Goal: Task Accomplishment & Management: Manage account settings

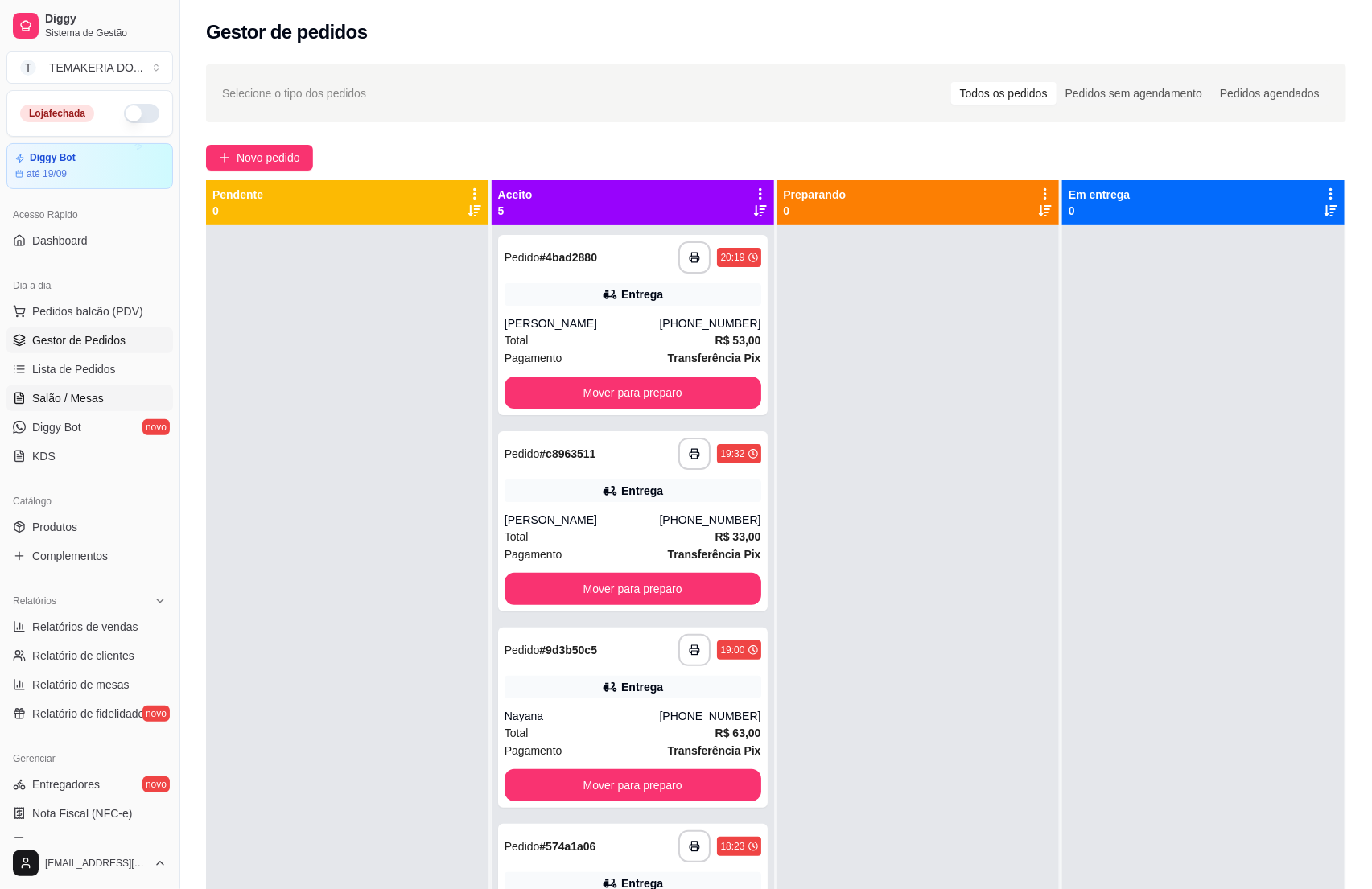
click at [85, 398] on span "Salão / Mesas" at bounding box center [68, 398] width 71 height 16
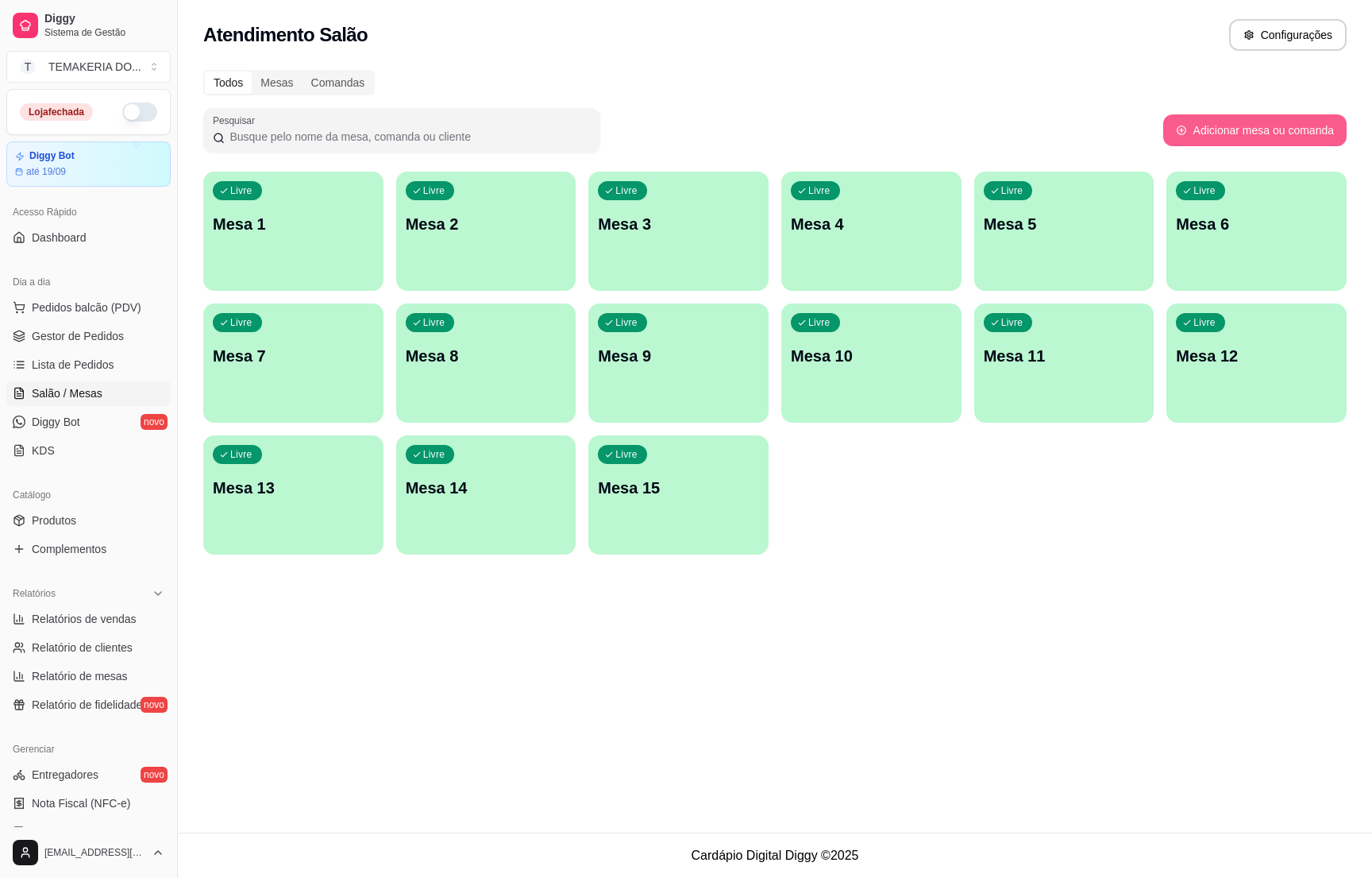
click at [1244, 132] on button "Adicionar mesa ou comanda" at bounding box center [1255, 130] width 184 height 32
select select "TABLE"
click at [315, 252] on div "Livre Mesa 1" at bounding box center [293, 222] width 180 height 100
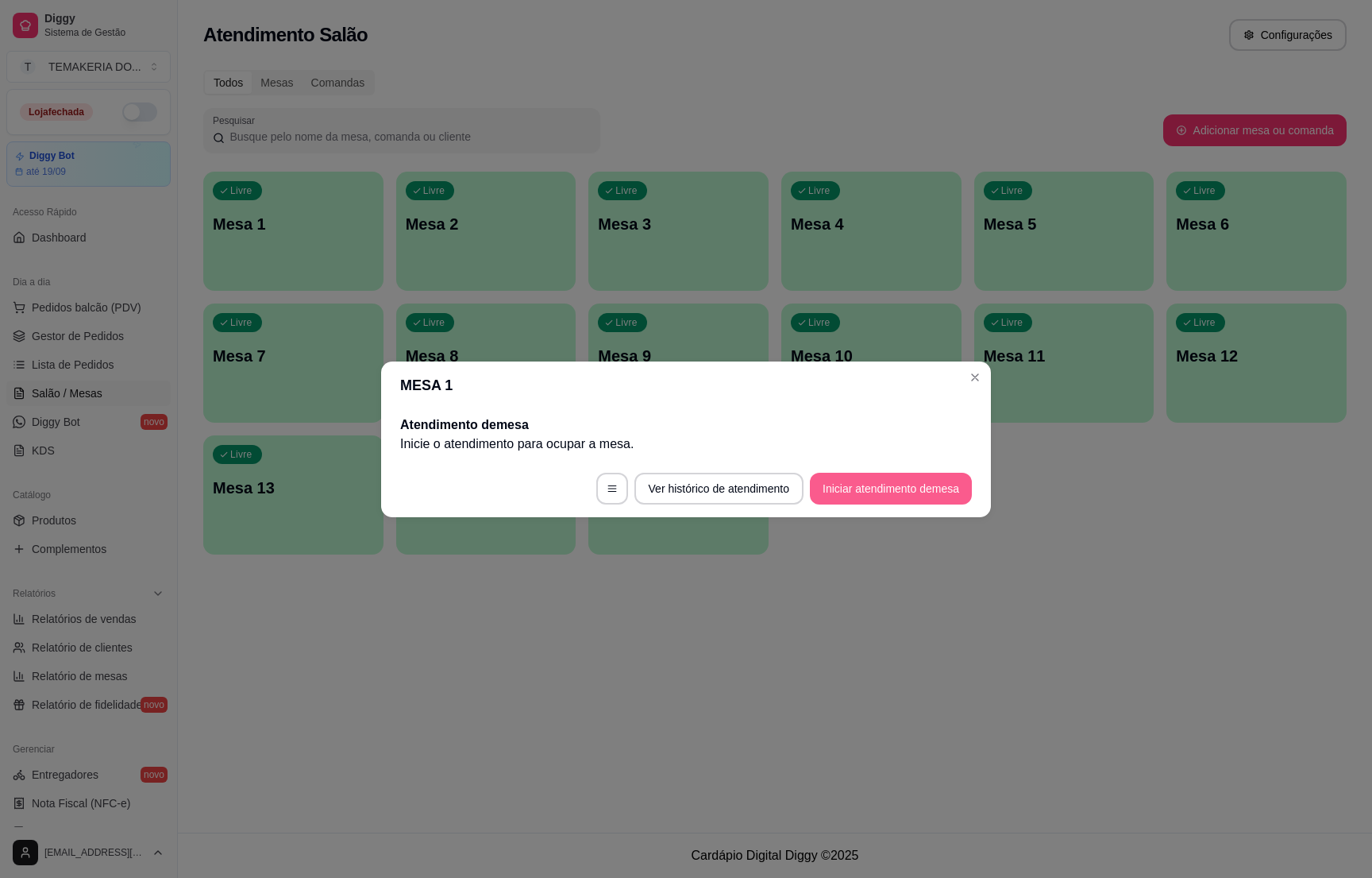
click at [884, 487] on button "Iniciar atendimento de mesa" at bounding box center [891, 488] width 162 height 32
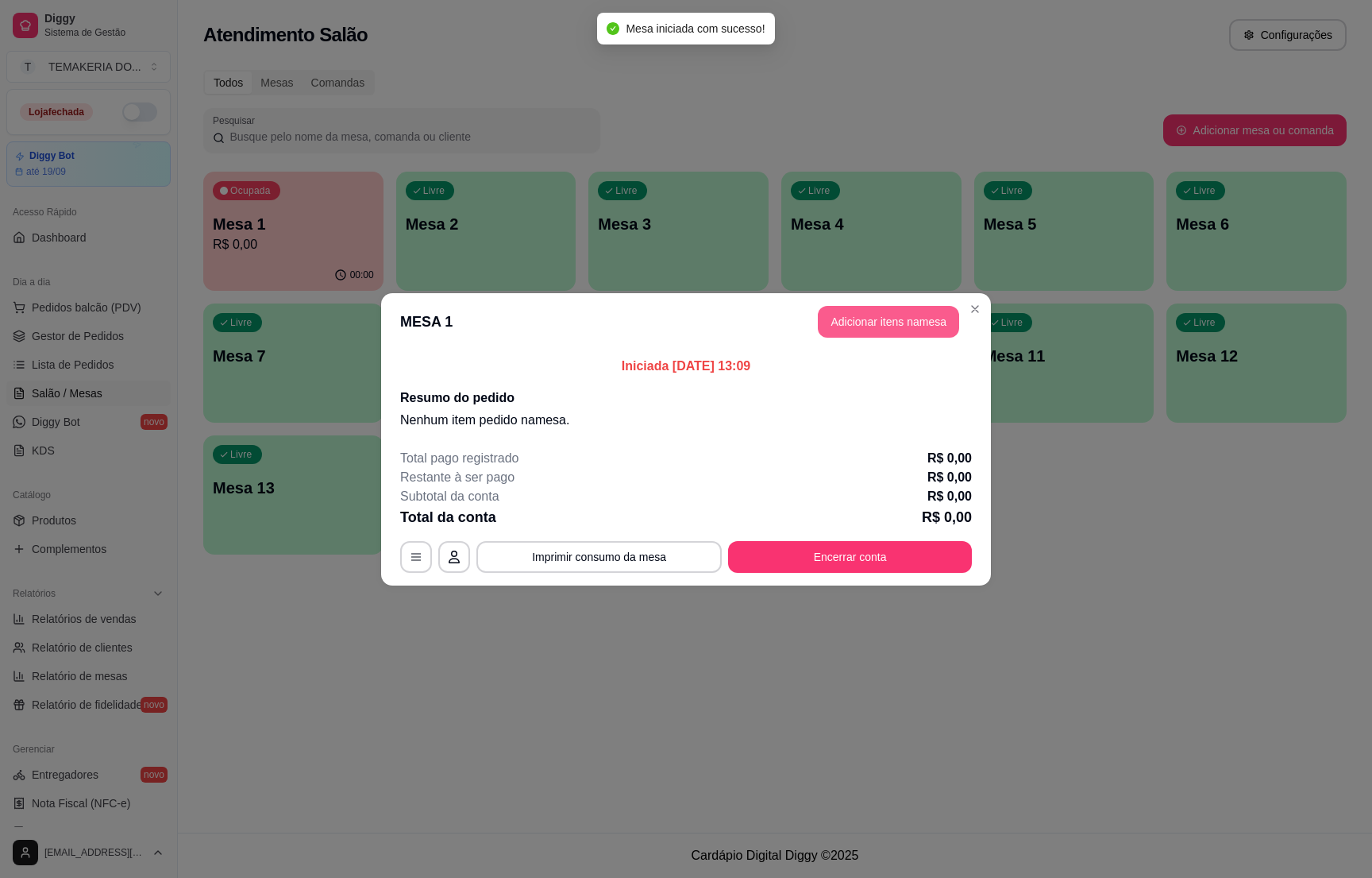
click at [884, 322] on button "Adicionar itens na mesa" at bounding box center [889, 322] width 141 height 32
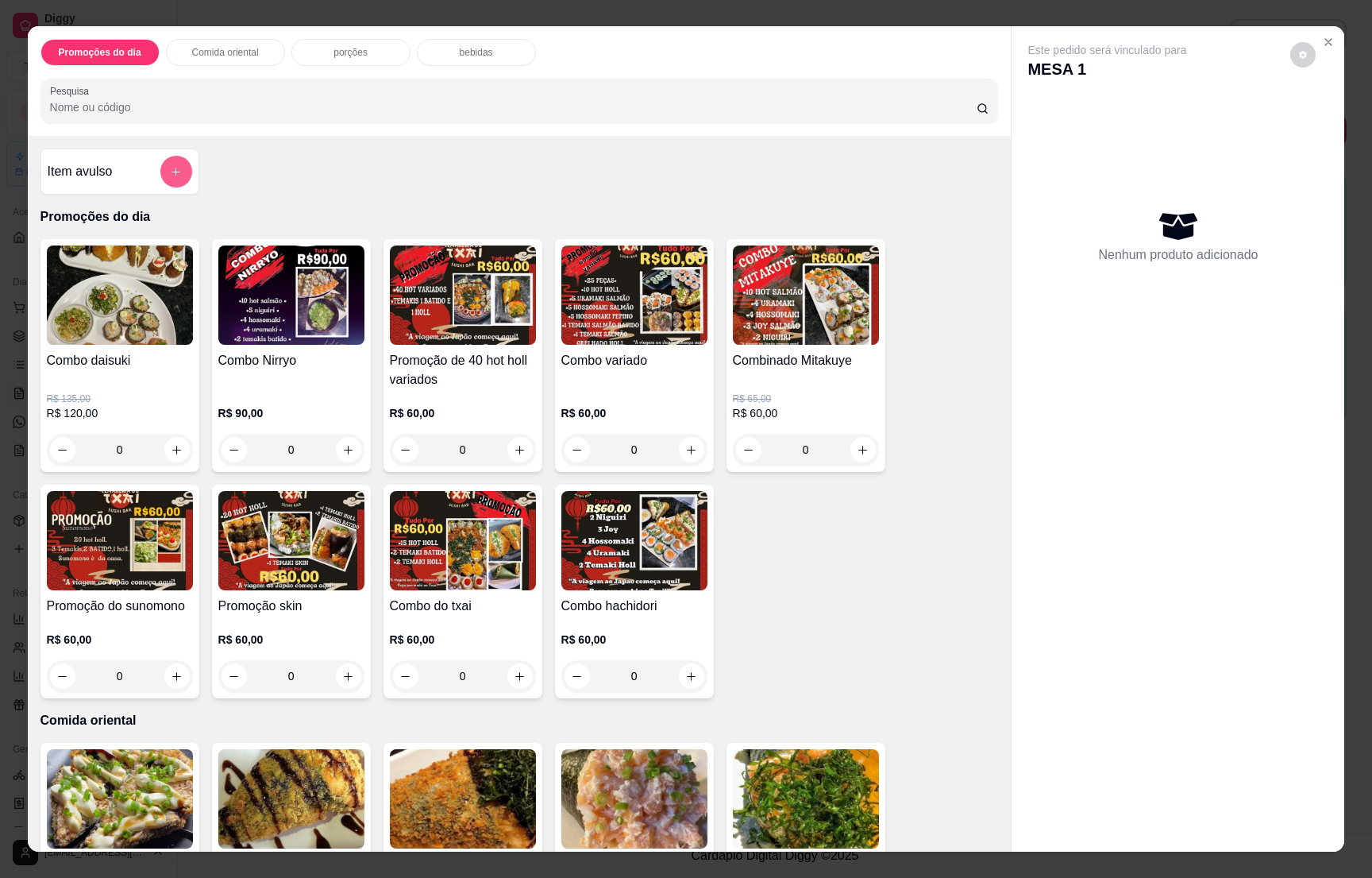
click at [170, 168] on icon "add-separate-item" at bounding box center [175, 172] width 12 height 12
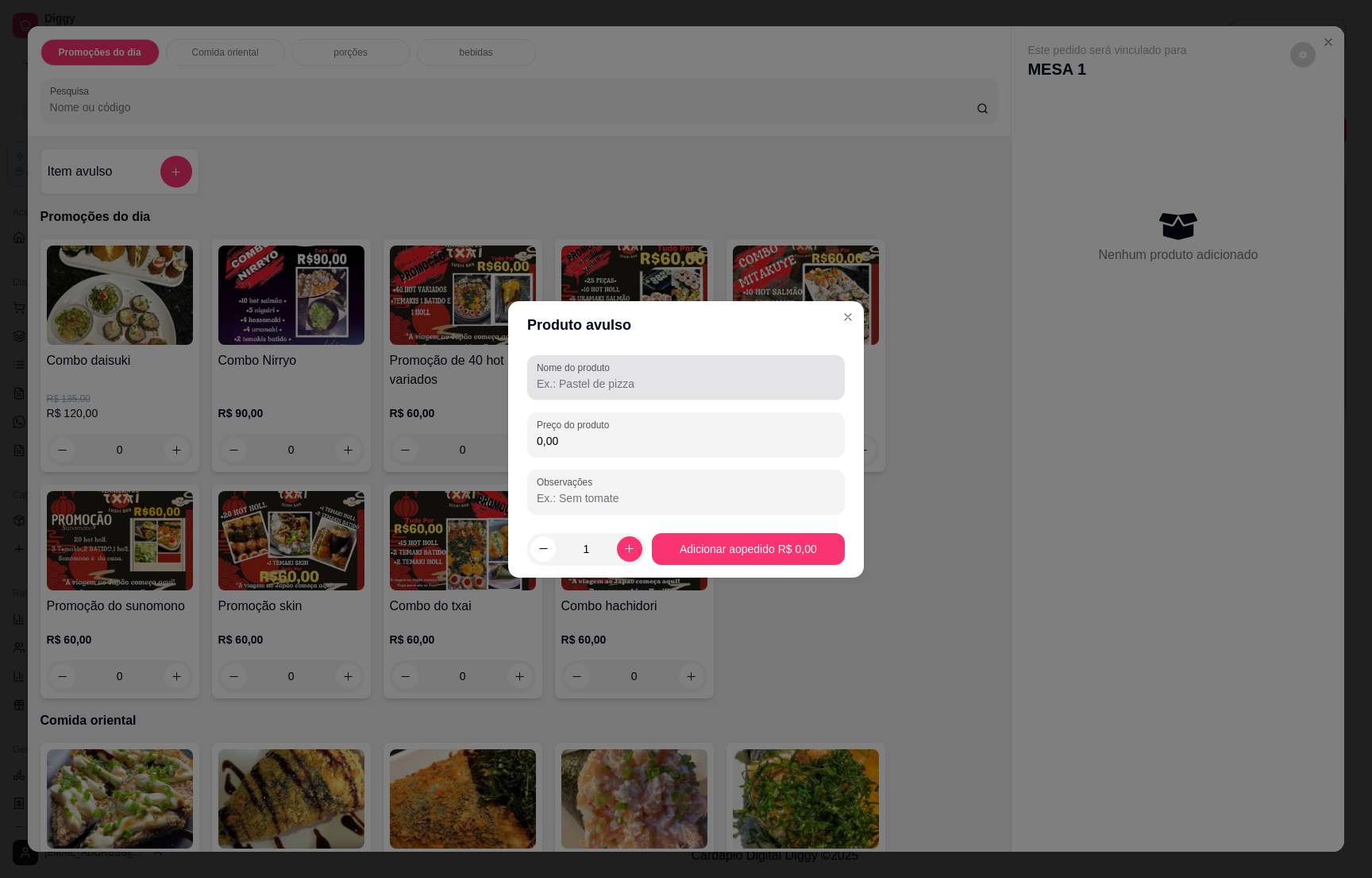
click at [598, 387] on input "Nome do produto" at bounding box center [686, 383] width 299 height 16
type input "r"
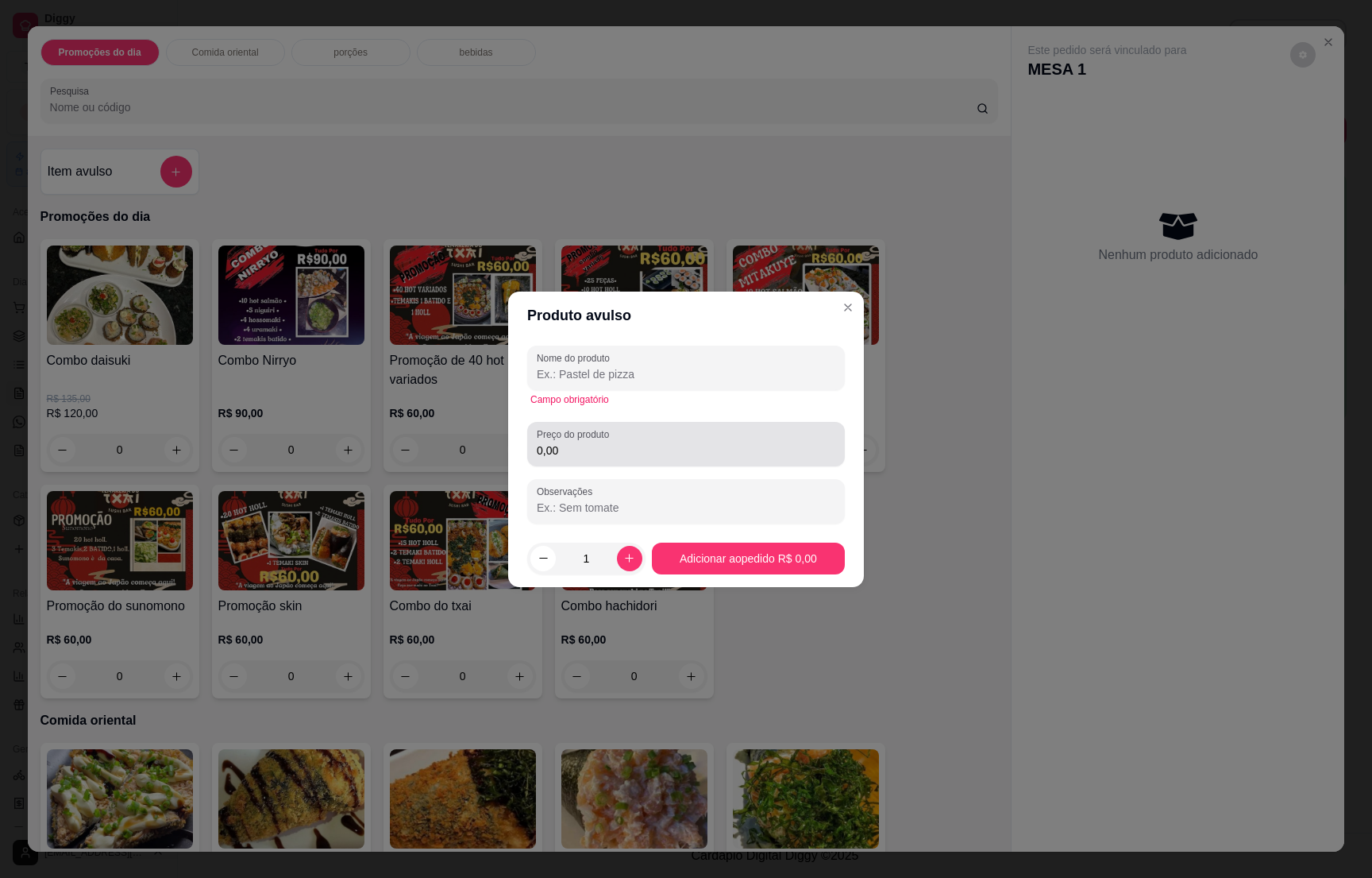
click at [612, 456] on input "0,00" at bounding box center [686, 450] width 299 height 16
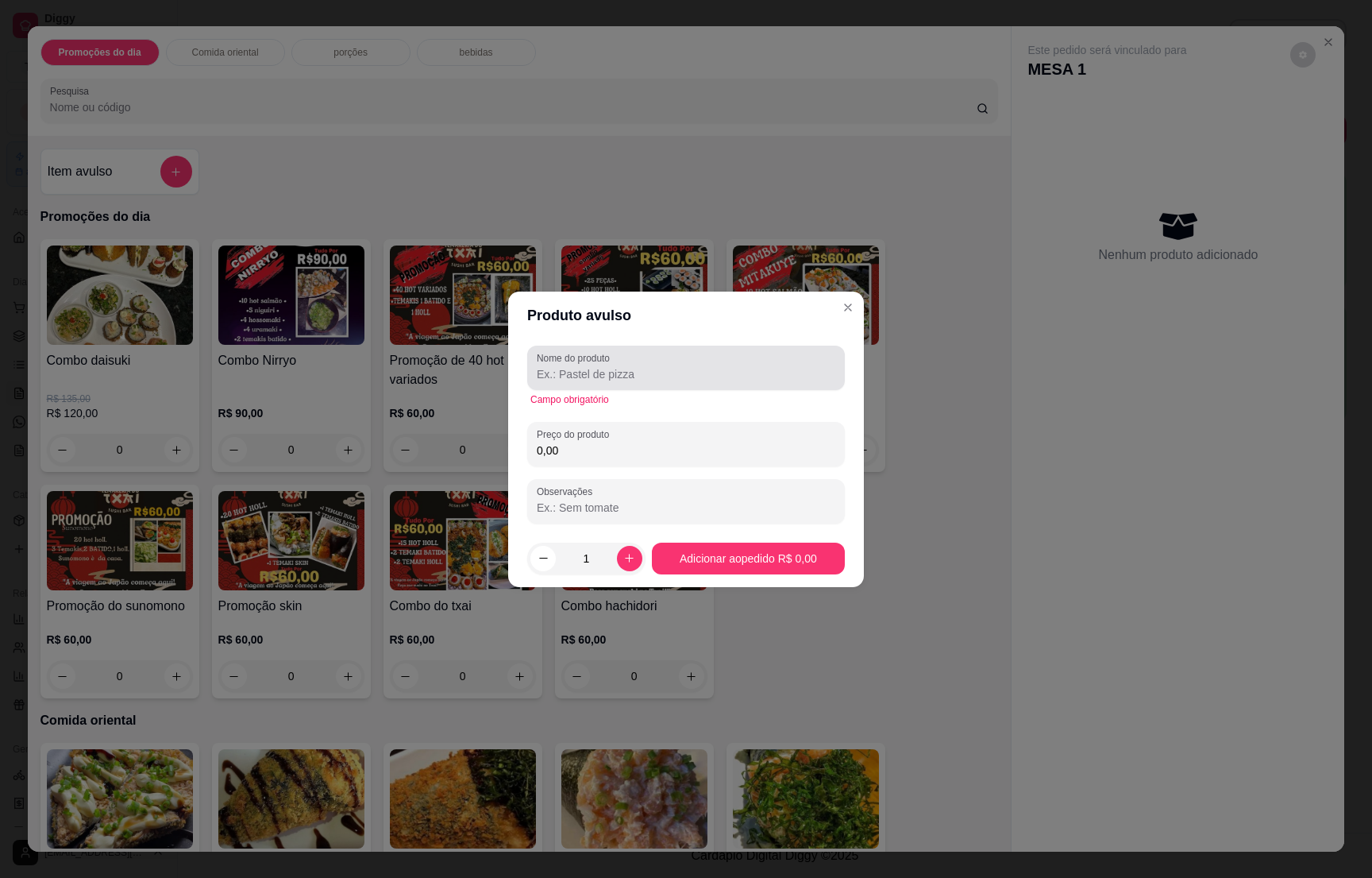
click at [632, 375] on input "Nome do produto" at bounding box center [686, 374] width 299 height 16
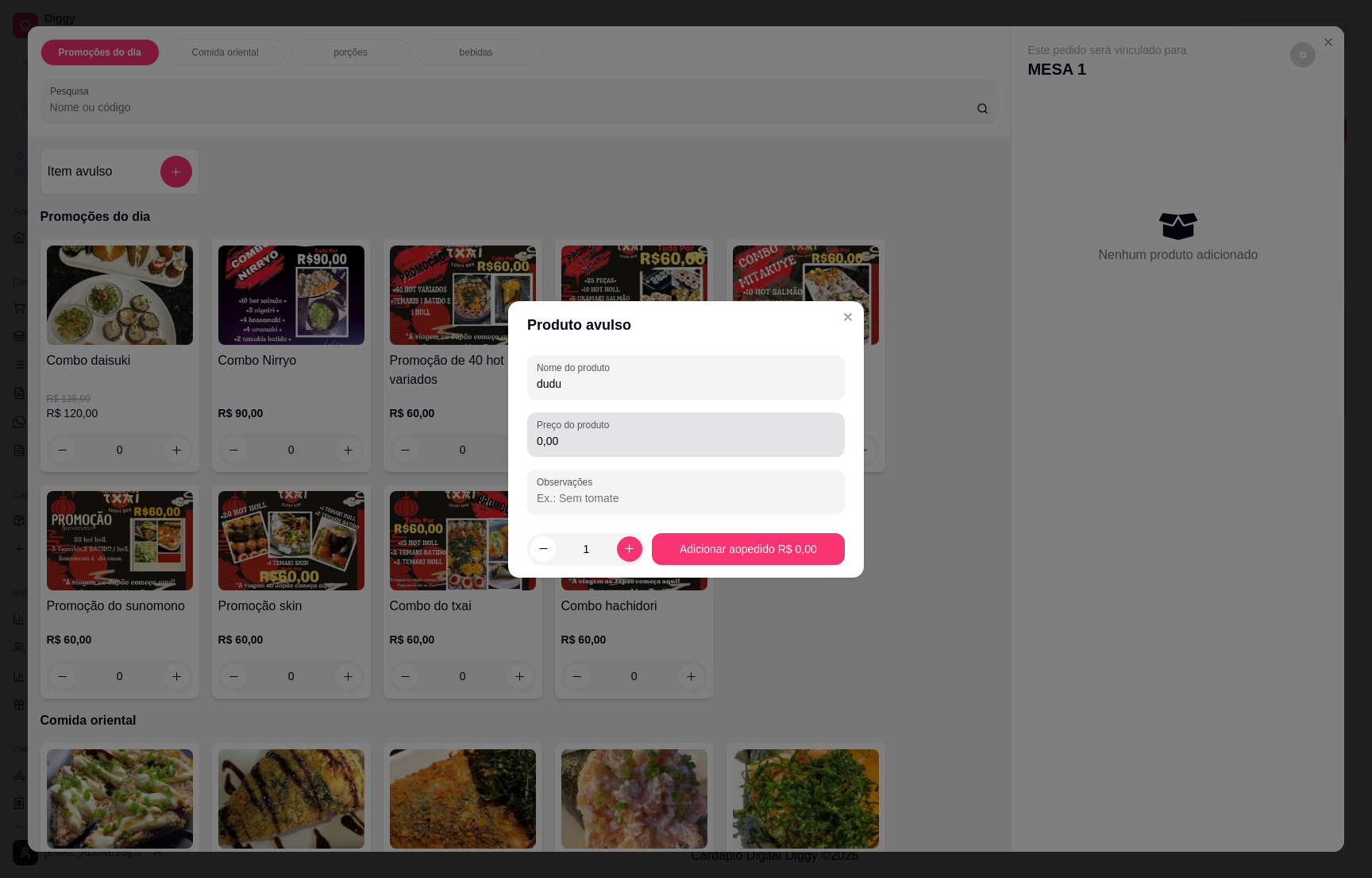
type input "dudu"
click at [680, 439] on input "0,00" at bounding box center [686, 441] width 299 height 16
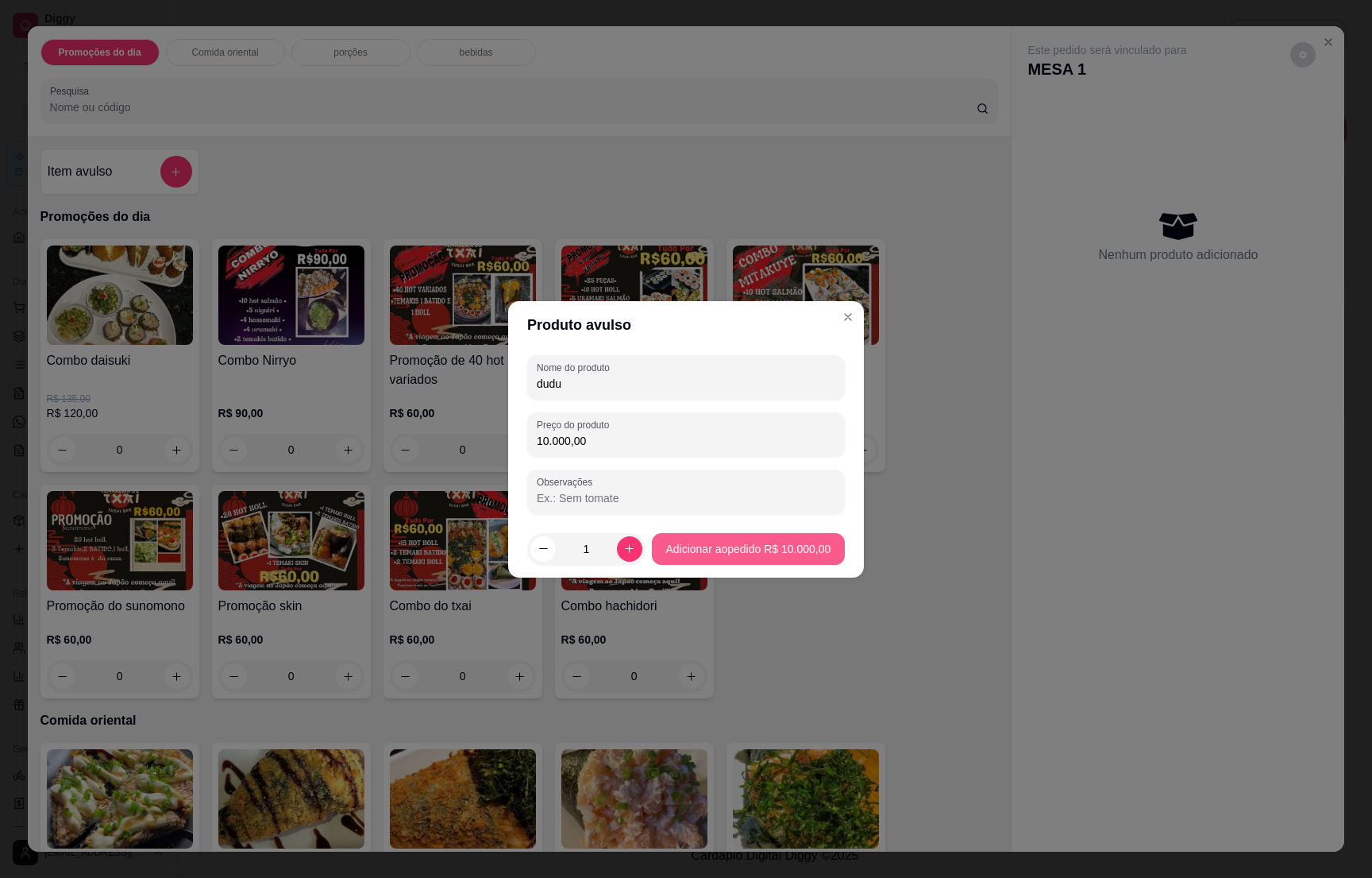
type input "10.000,00"
click at [787, 530] on footer "1 Adicionar ao pedido R$ 10.000,00" at bounding box center [686, 549] width 356 height 58
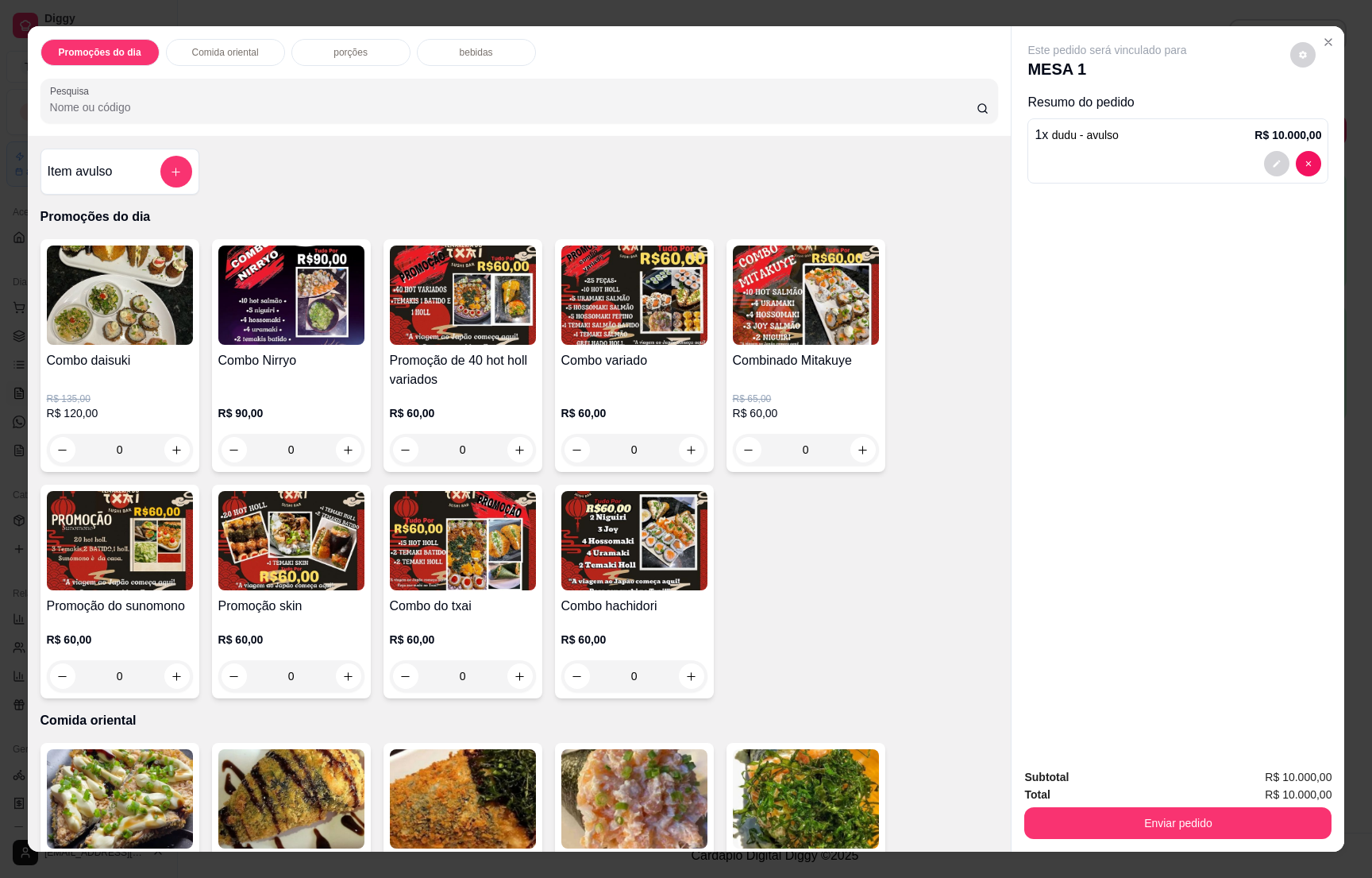
click at [499, 46] on div "bebidas" at bounding box center [476, 52] width 119 height 27
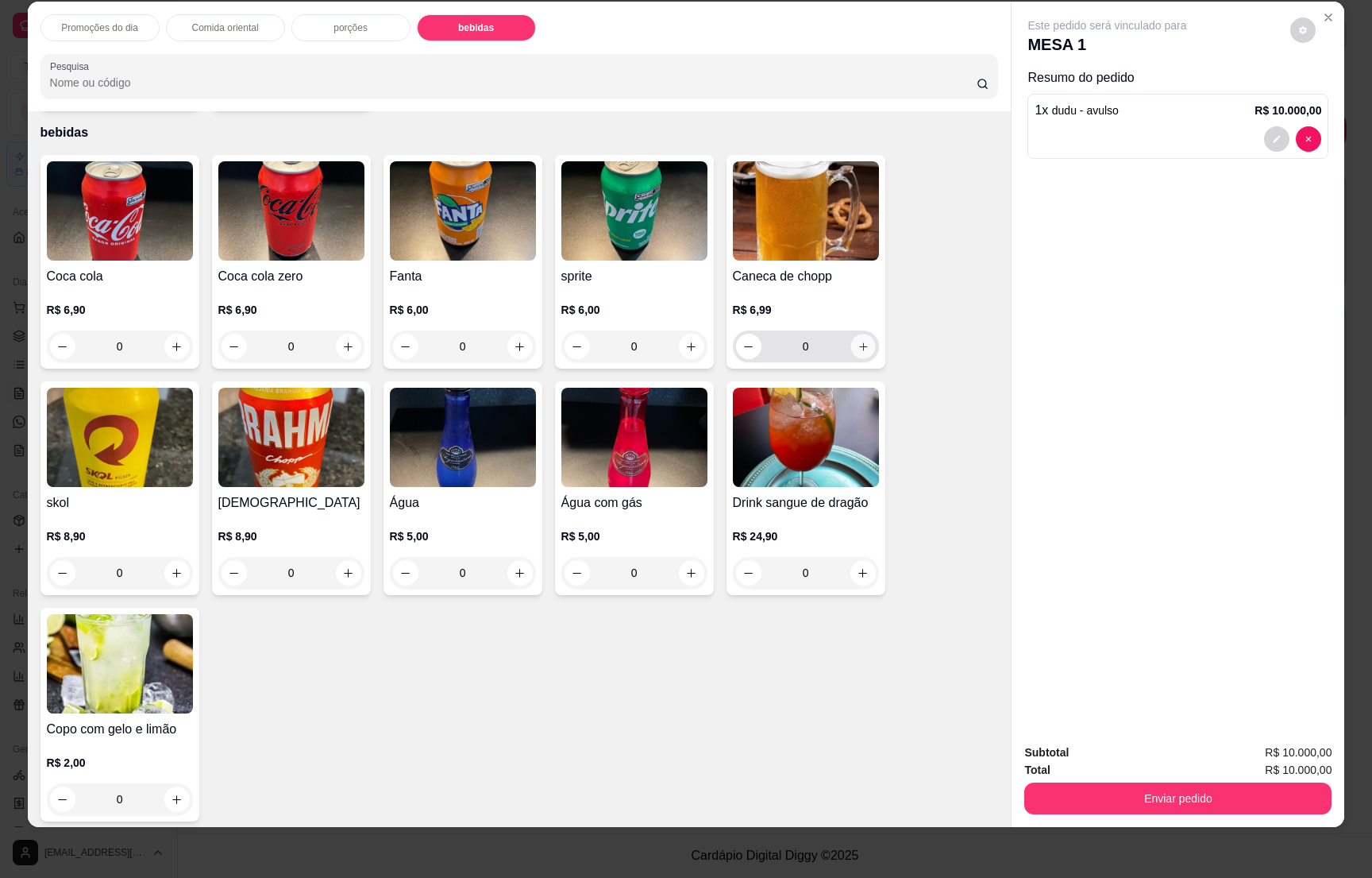
click at [857, 341] on icon "increase-product-quantity" at bounding box center [863, 346] width 12 height 12
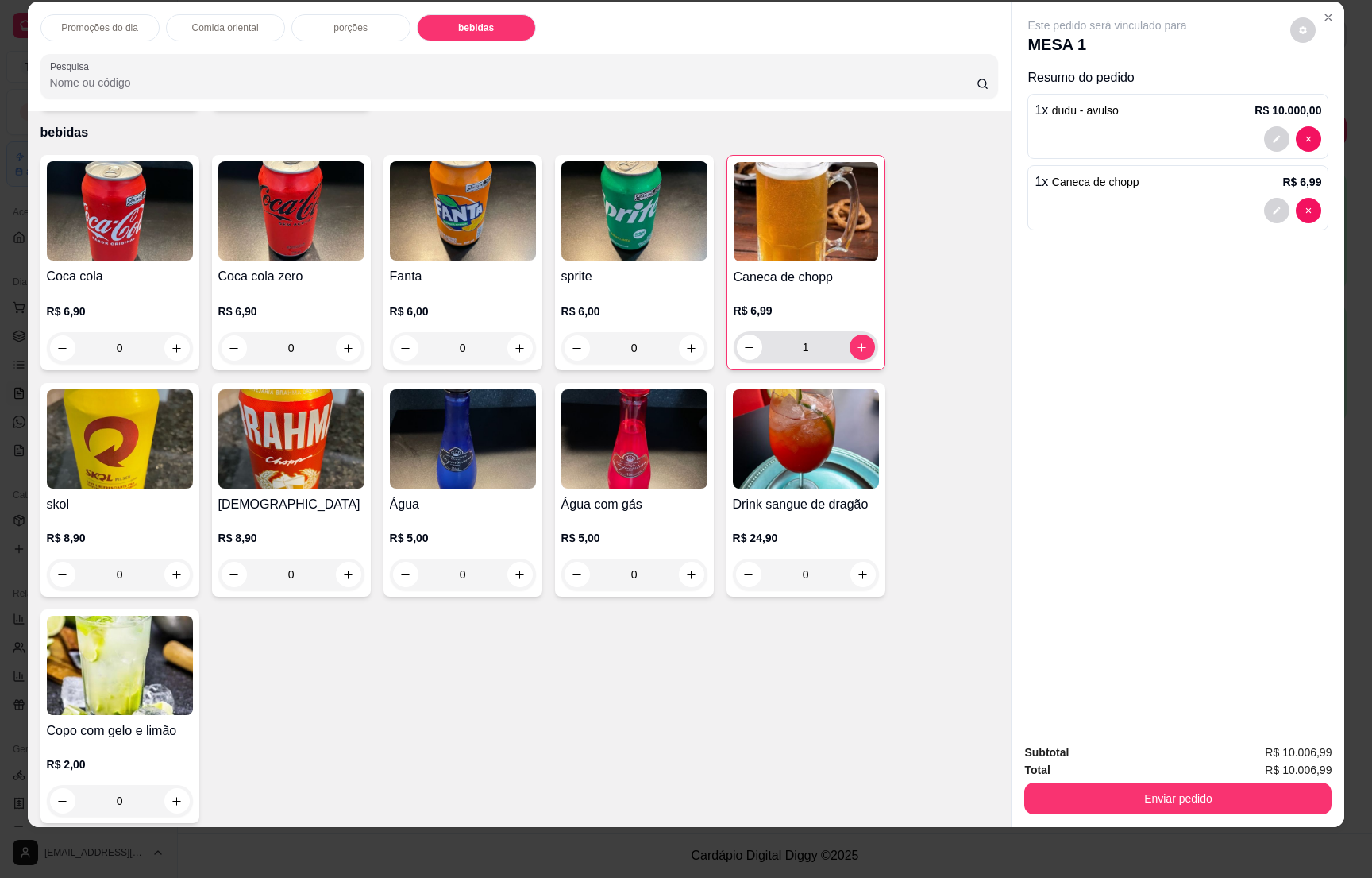
click at [856, 342] on icon "increase-product-quantity" at bounding box center [862, 347] width 12 height 12
type input "2"
click at [1194, 801] on button "Enviar pedido" at bounding box center [1177, 798] width 307 height 32
click at [1162, 752] on button "Não registrar e enviar pedido" at bounding box center [1122, 759] width 165 height 31
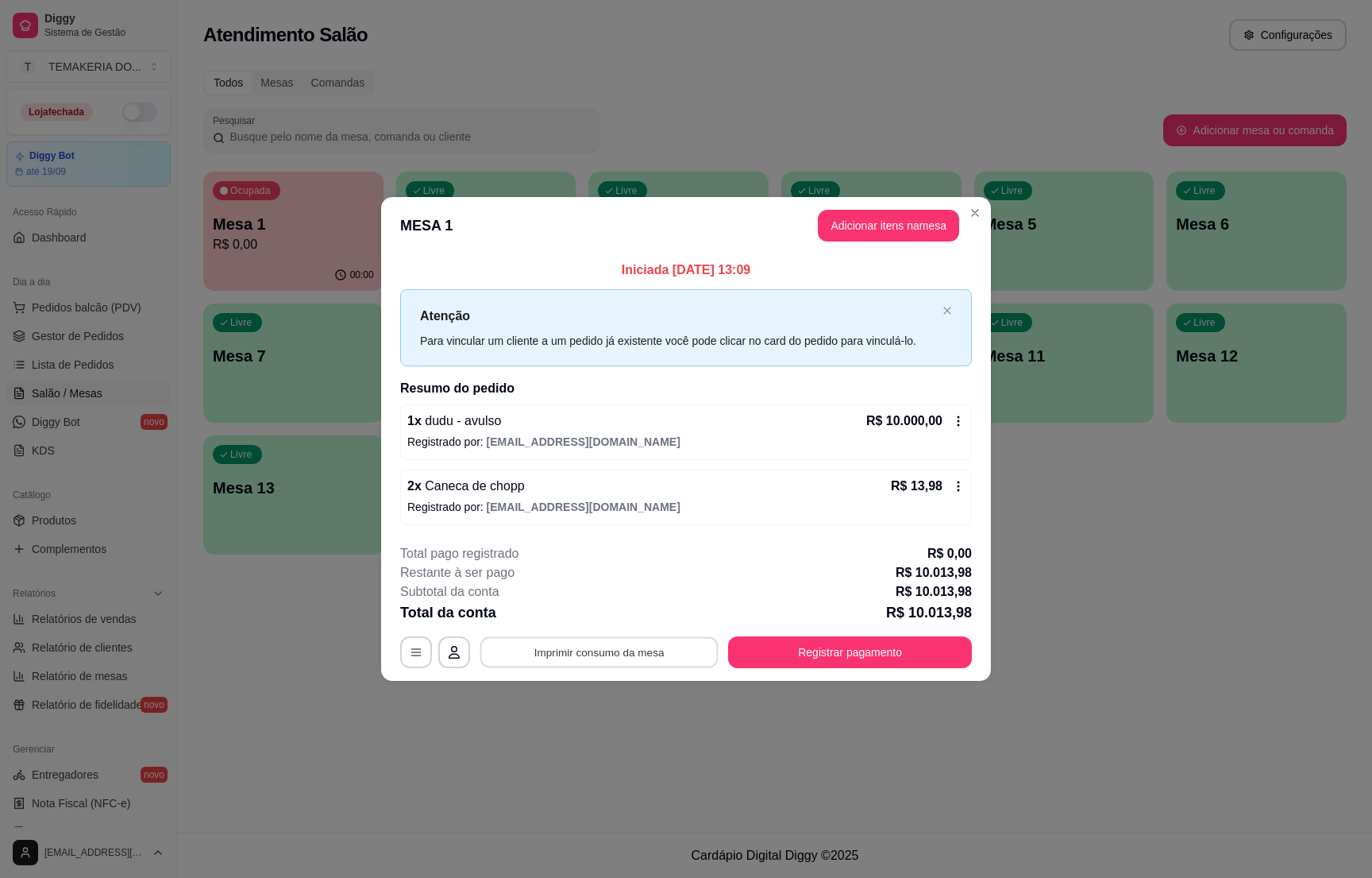
click at [641, 656] on button "Imprimir consumo da mesa" at bounding box center [599, 652] width 238 height 31
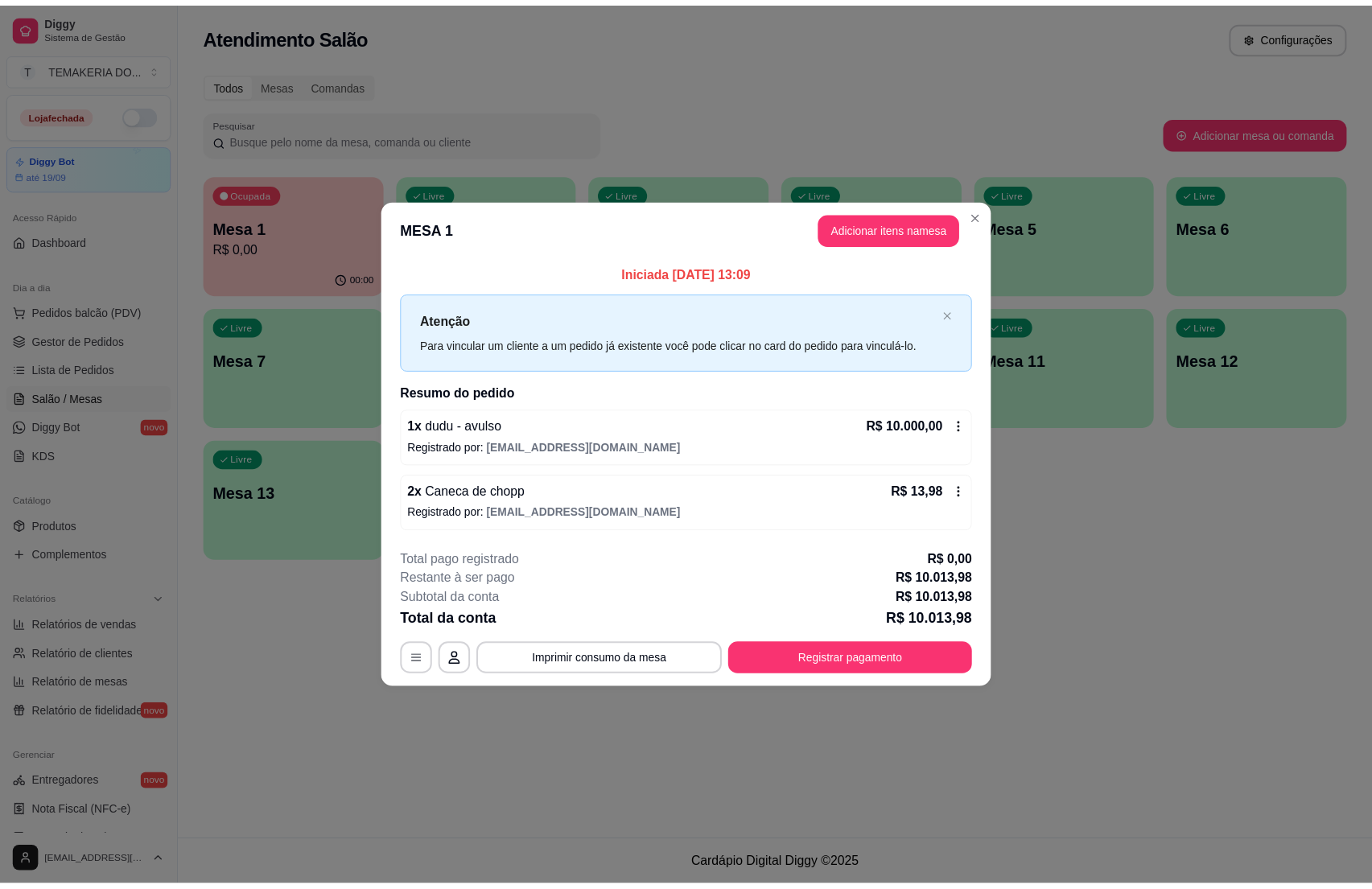
scroll to position [0, 0]
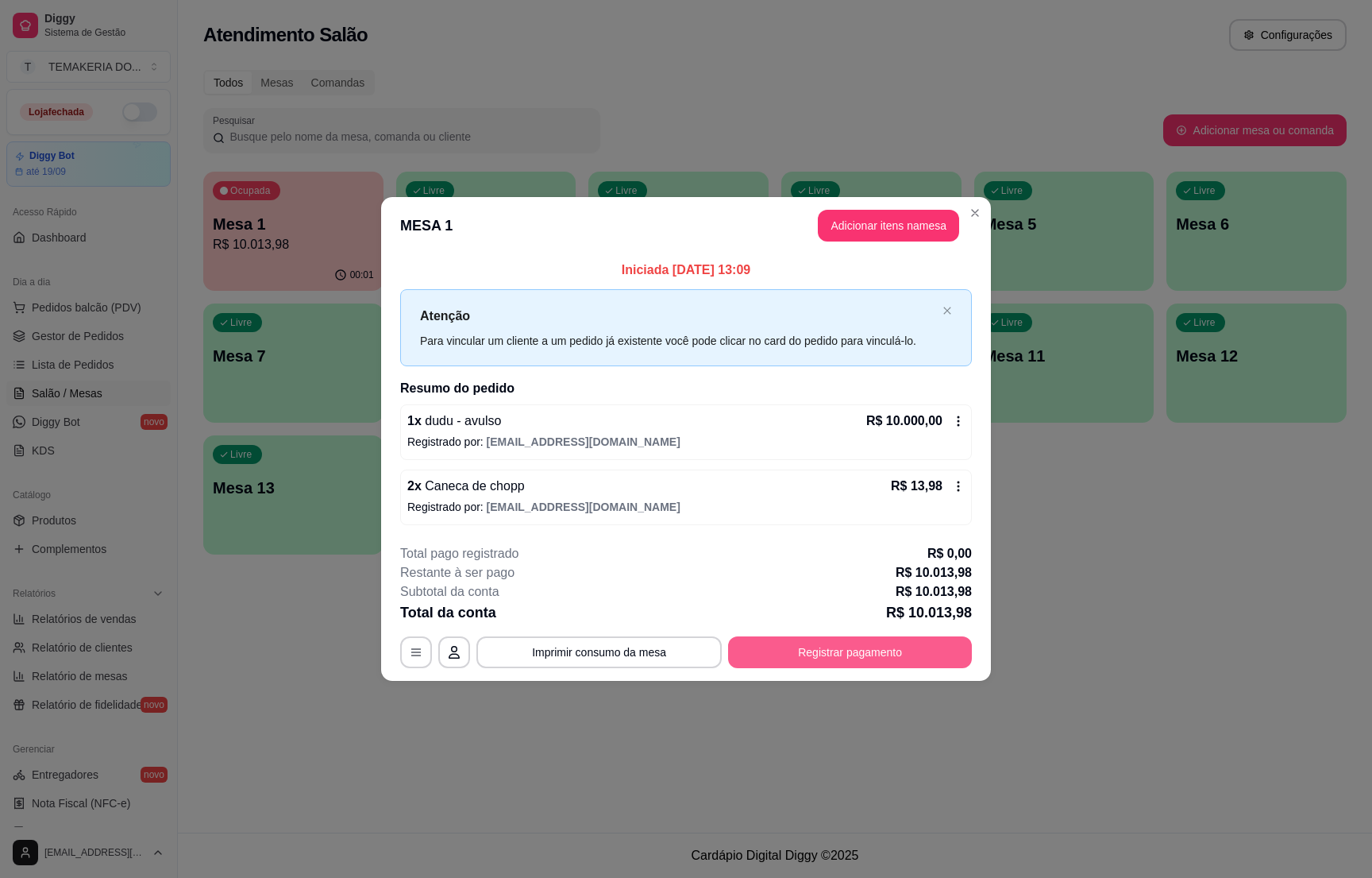
click at [817, 665] on button "Registrar pagamento" at bounding box center [850, 652] width 244 height 32
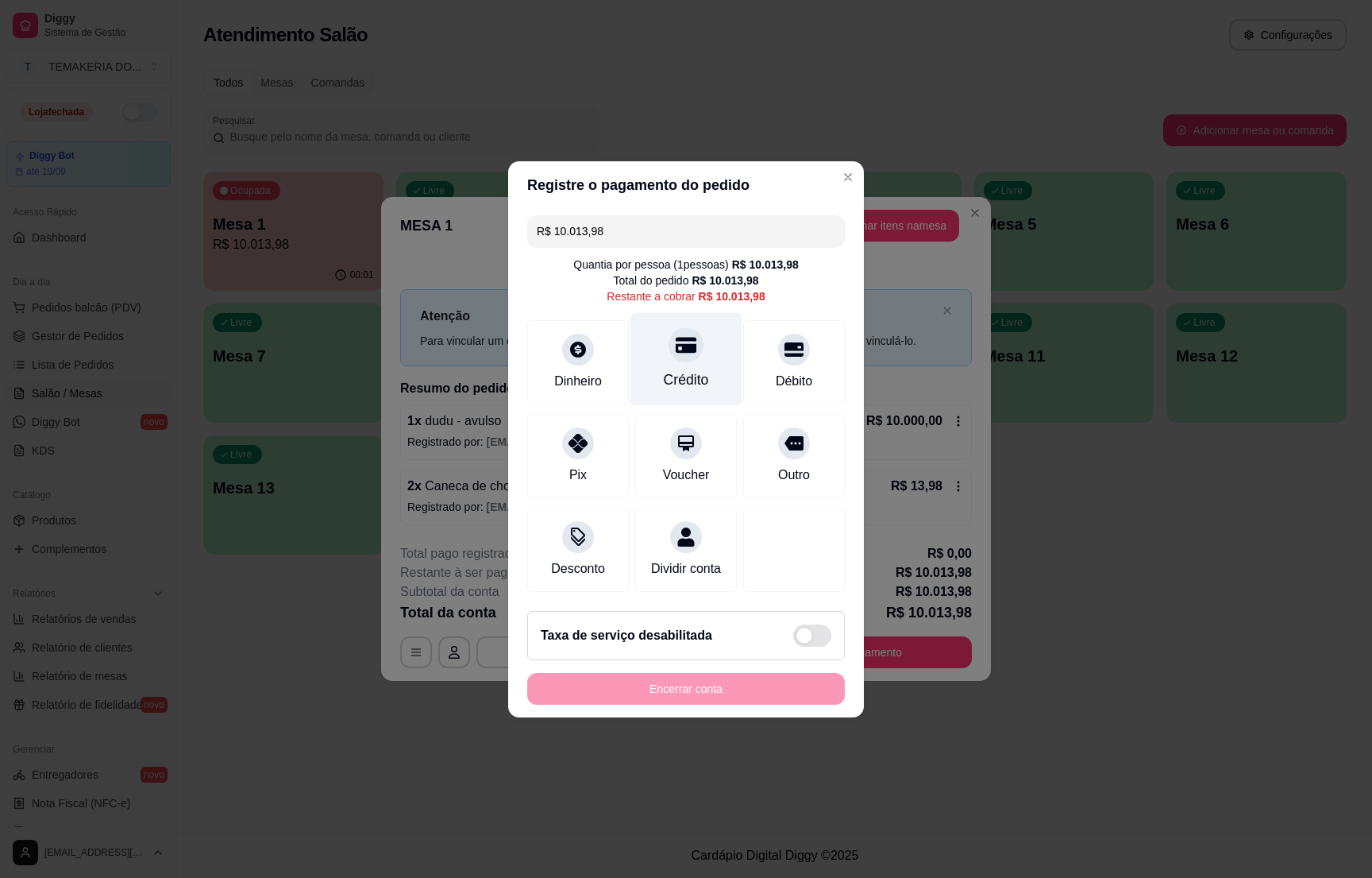
click at [675, 369] on div "Crédito" at bounding box center [686, 380] width 45 height 20
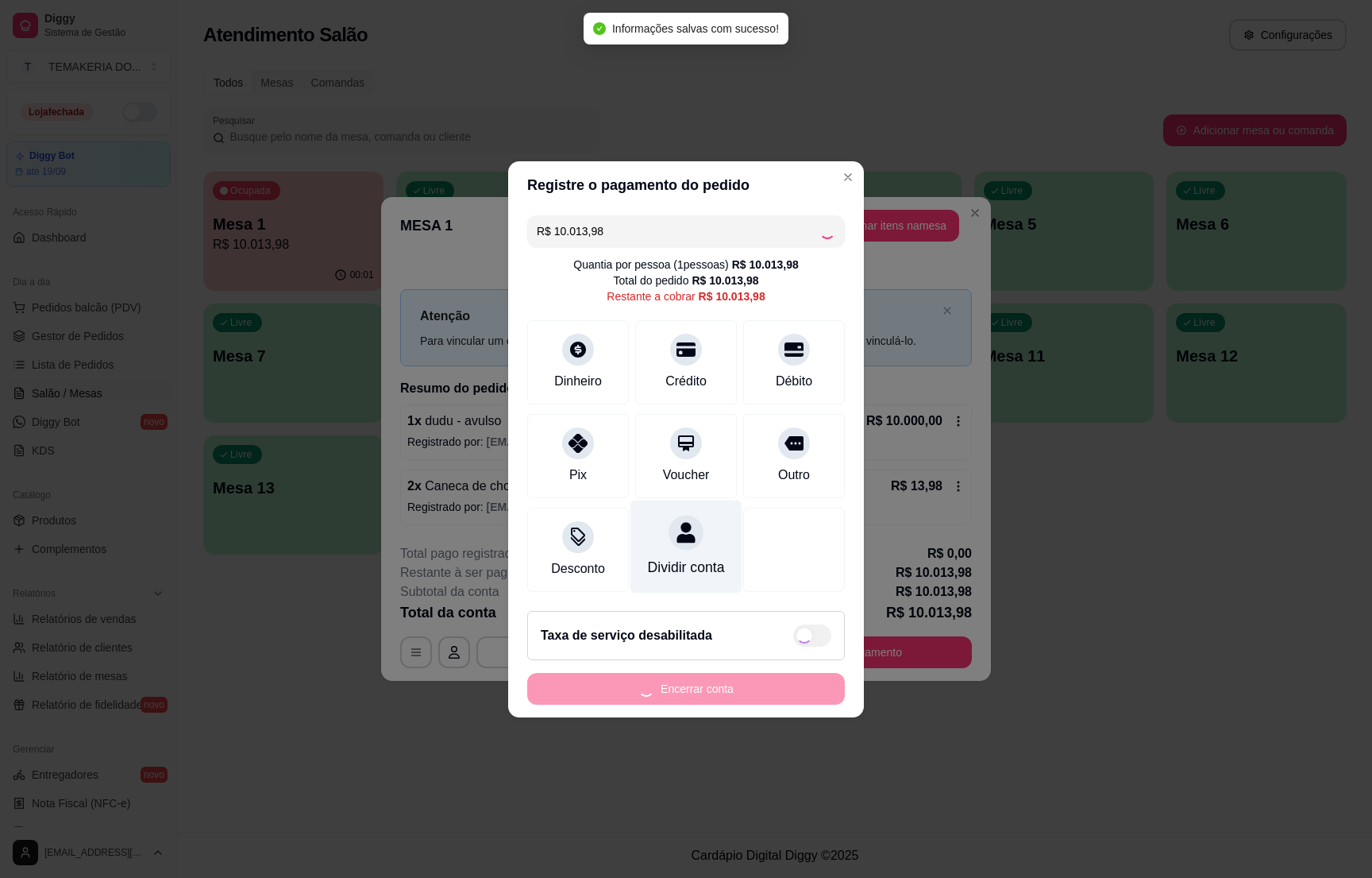
type input "R$ 0,00"
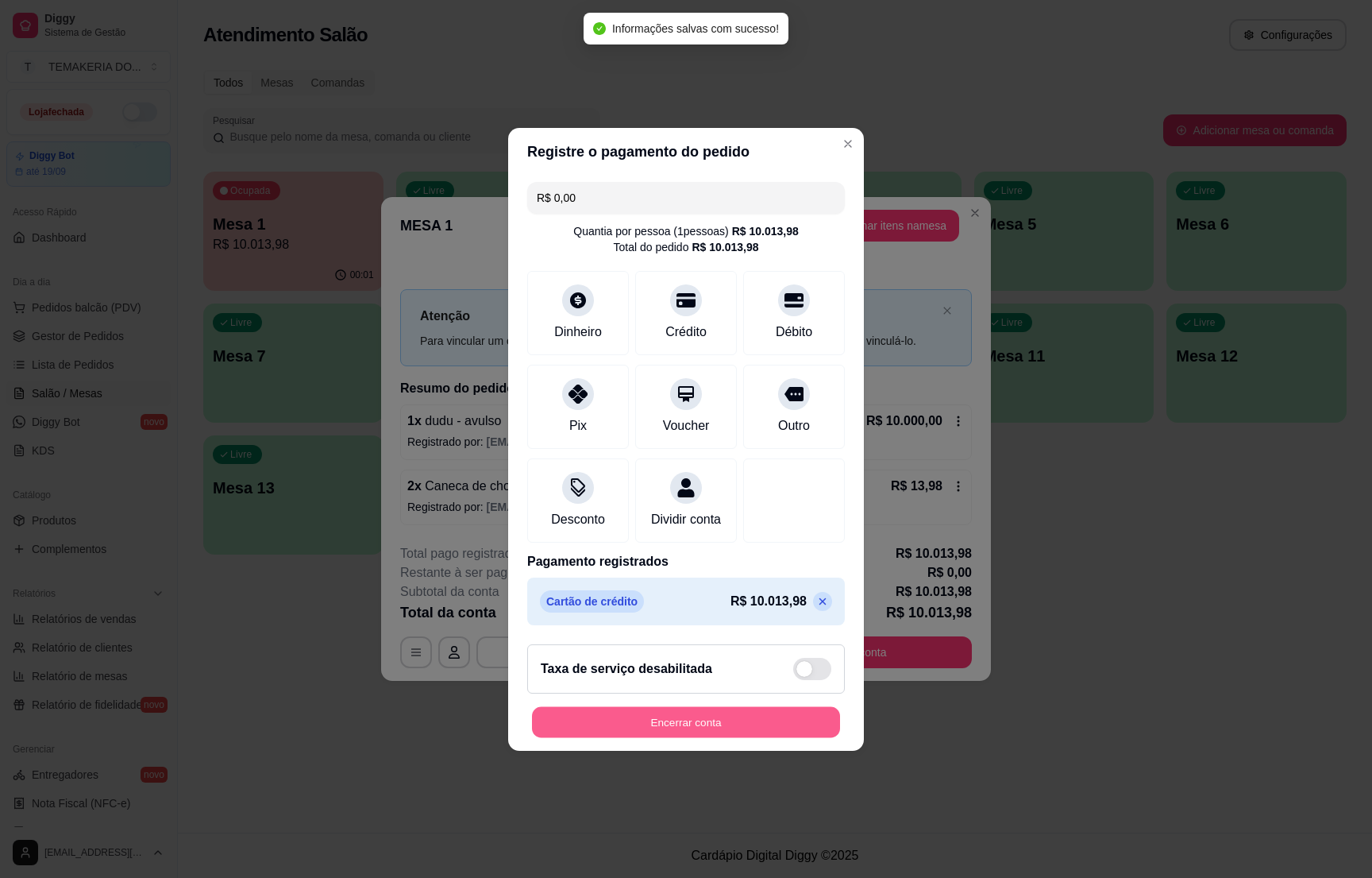
click at [706, 727] on button "Encerrar conta" at bounding box center [686, 721] width 308 height 31
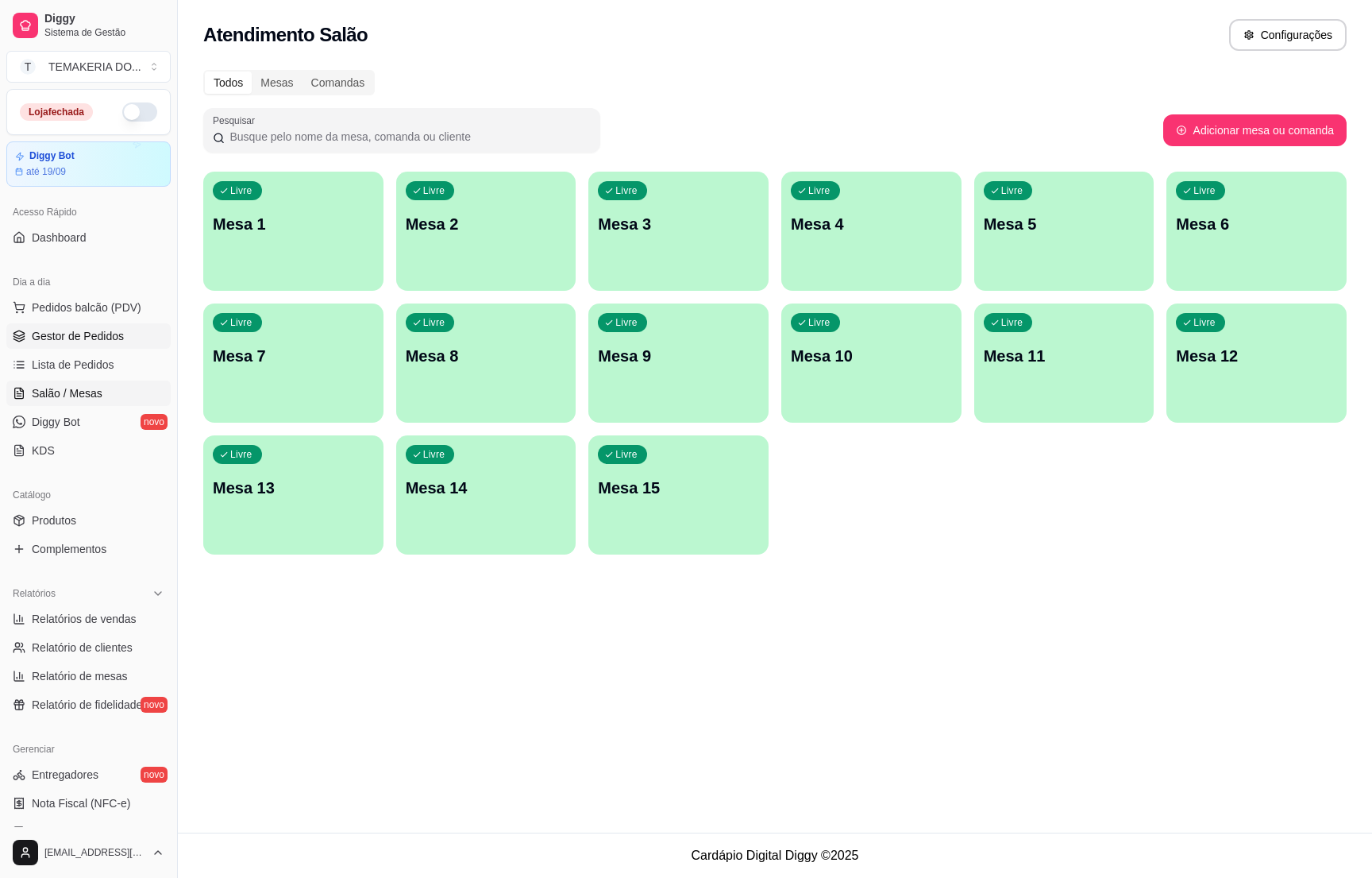
click at [102, 342] on span "Gestor de Pedidos" at bounding box center [77, 336] width 92 height 16
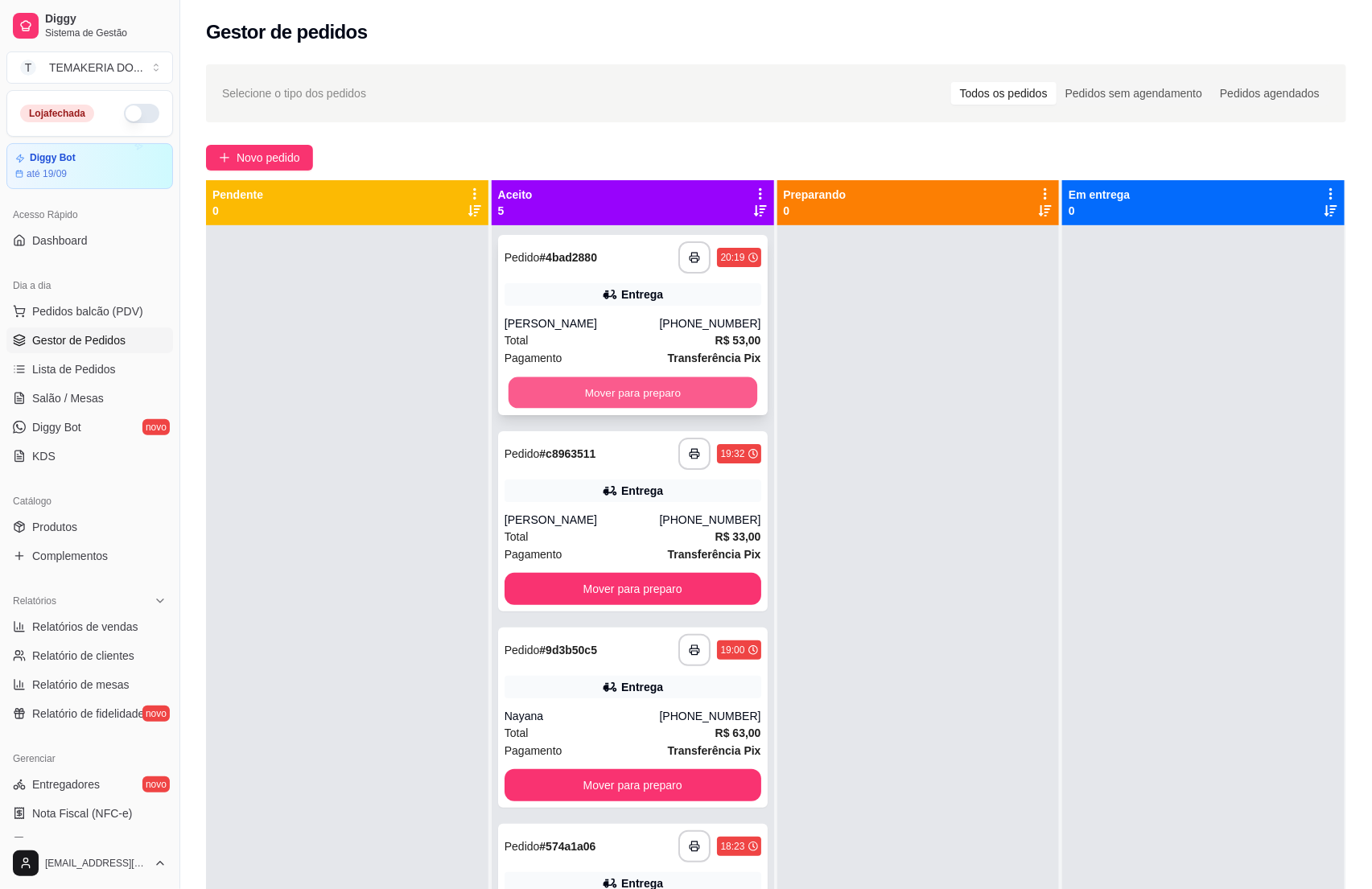
click at [586, 389] on button "Mover para preparo" at bounding box center [632, 392] width 249 height 31
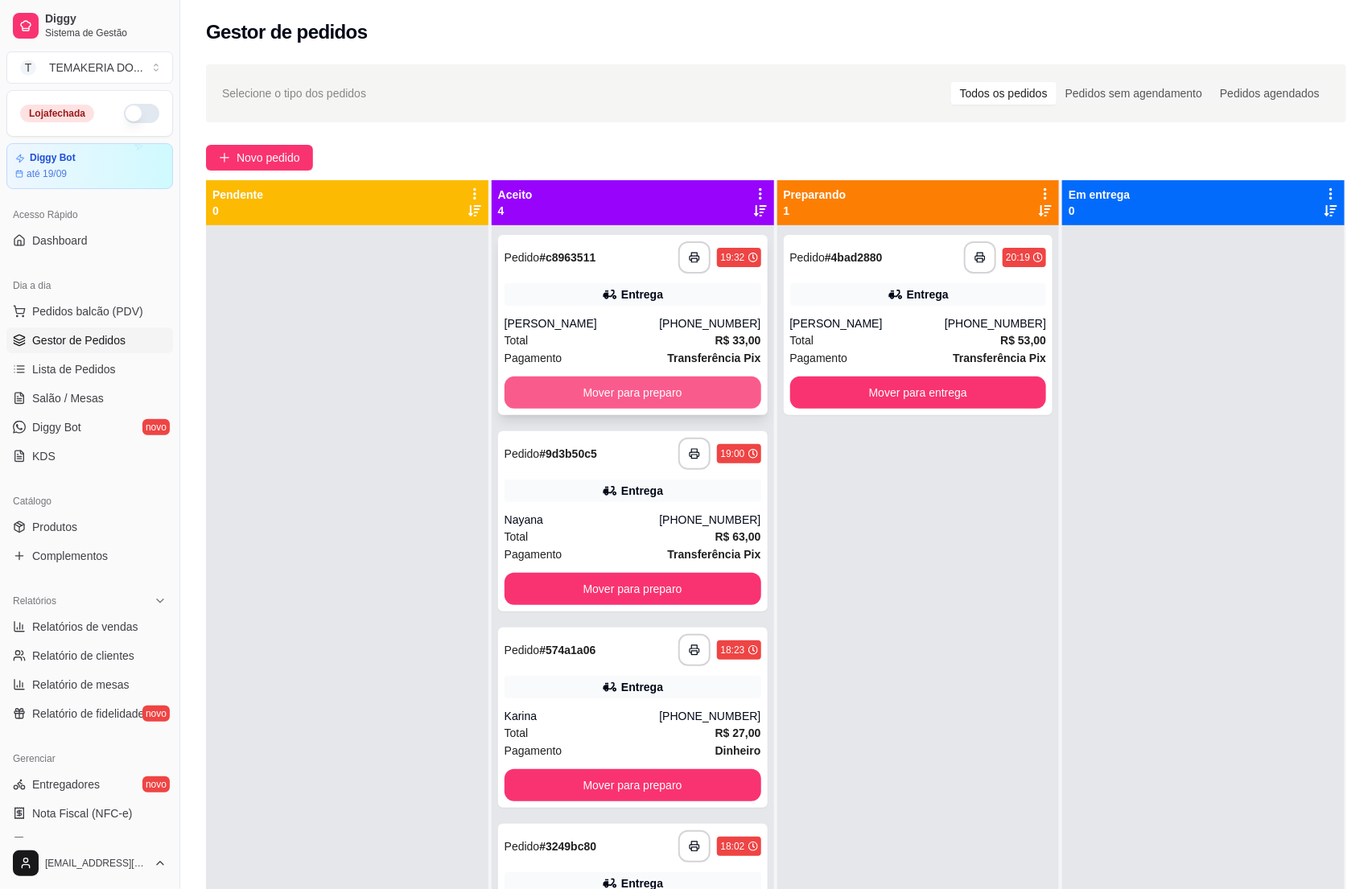
click at [621, 394] on button "Mover para preparo" at bounding box center [632, 393] width 257 height 32
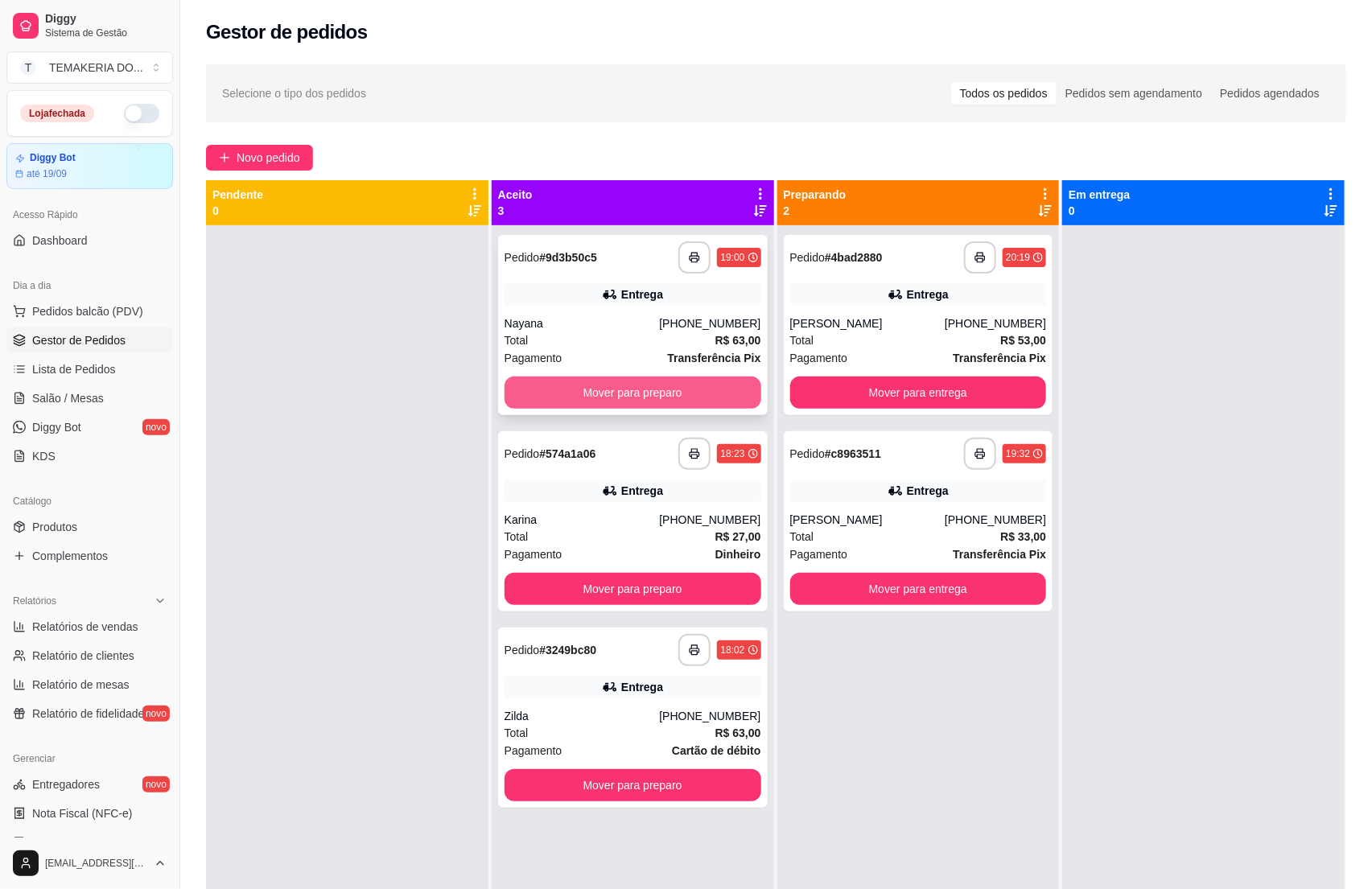
click at [649, 397] on button "Mover para preparo" at bounding box center [632, 393] width 257 height 32
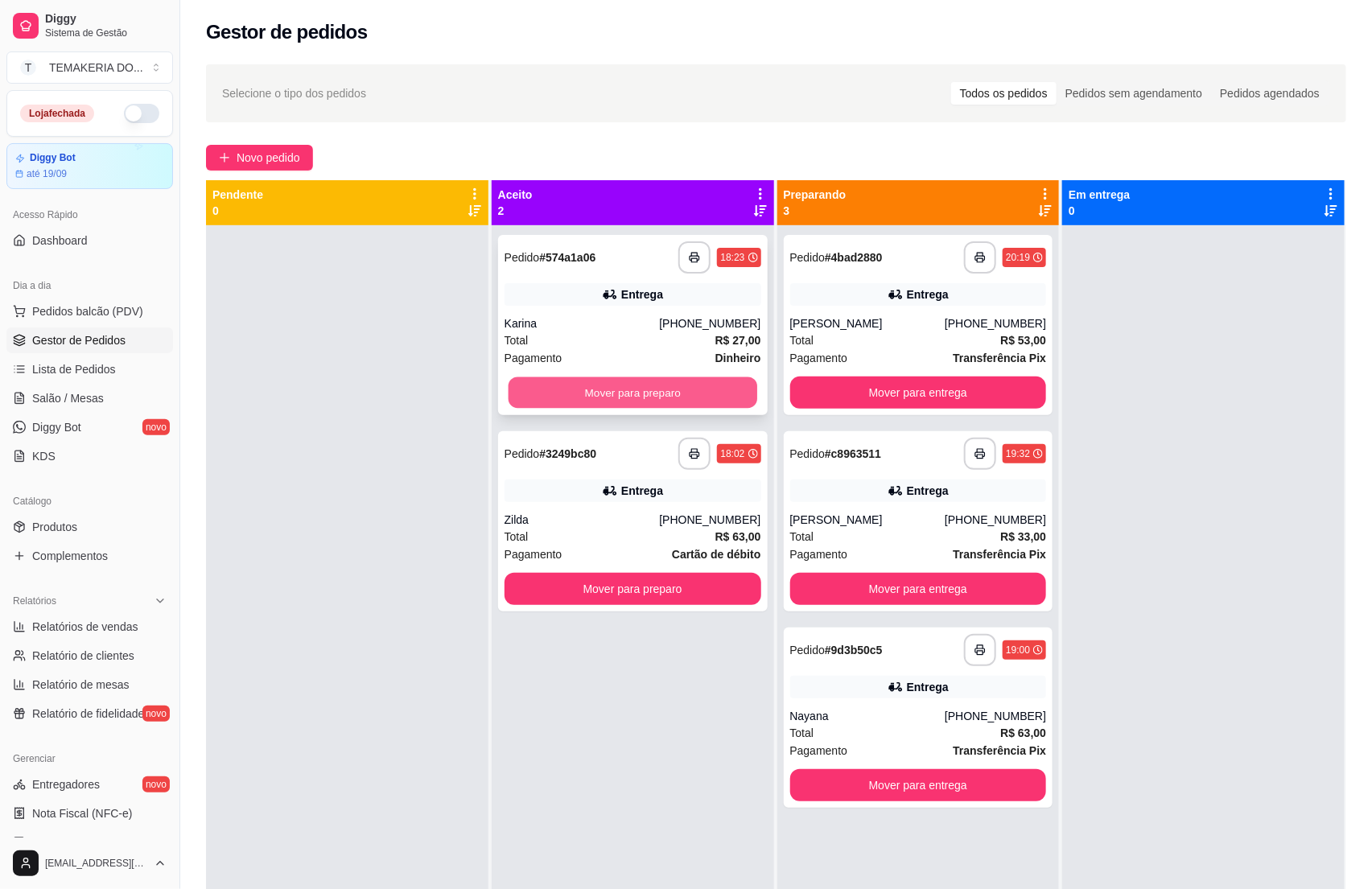
click at [655, 397] on button "Mover para preparo" at bounding box center [632, 392] width 249 height 31
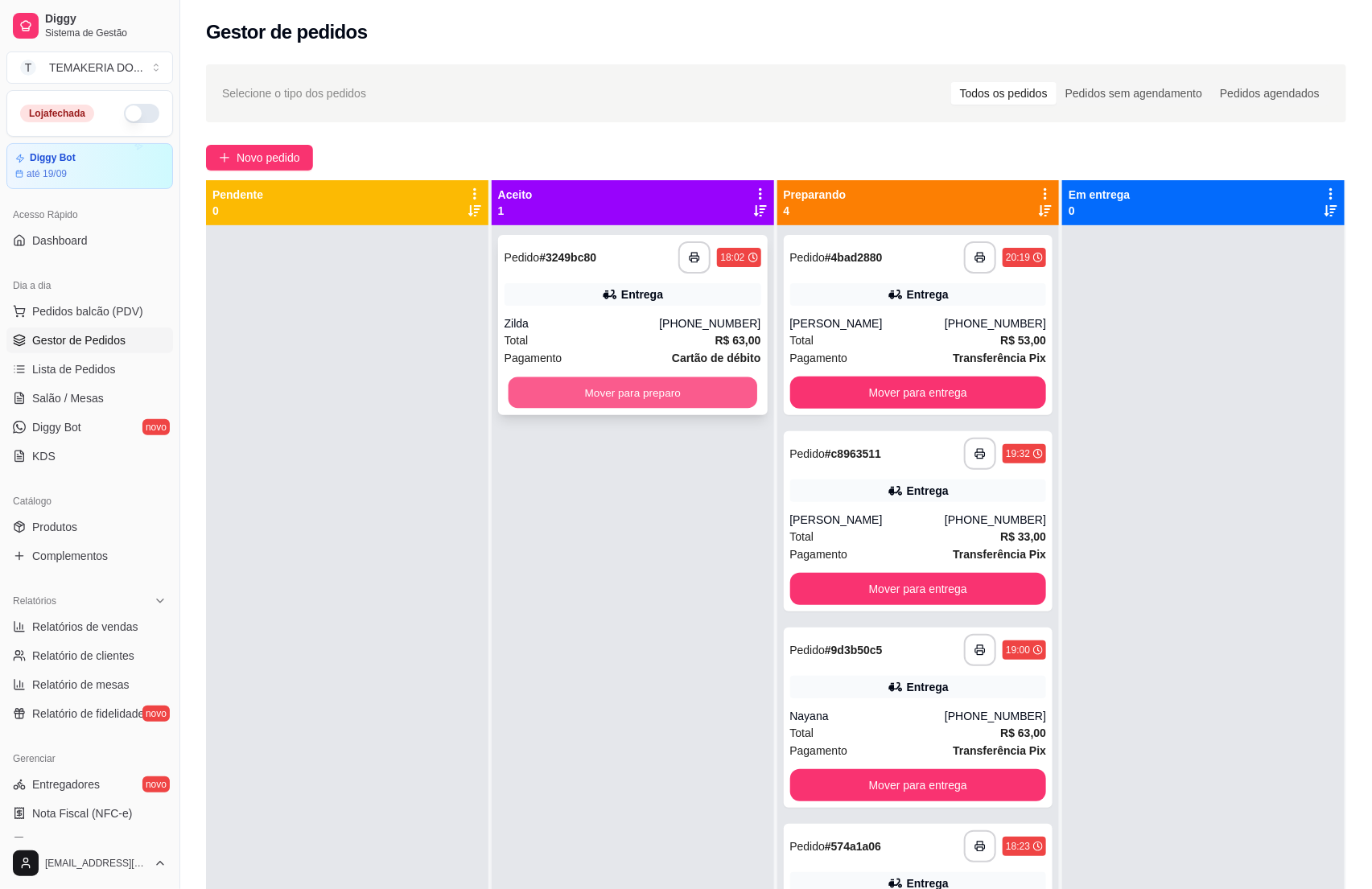
click at [683, 405] on button "Mover para preparo" at bounding box center [632, 392] width 249 height 31
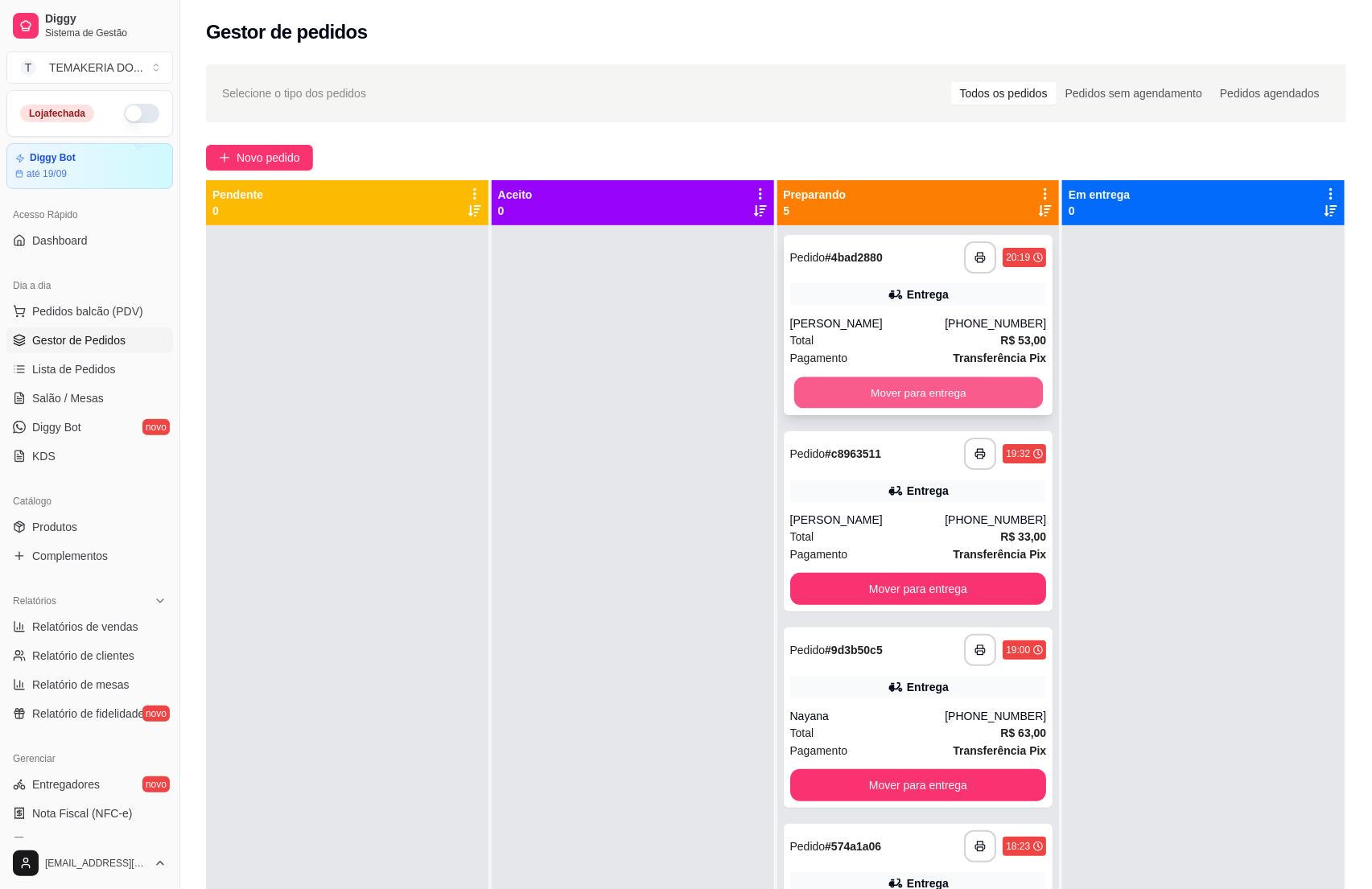
click at [835, 396] on button "Mover para entrega" at bounding box center [917, 392] width 249 height 31
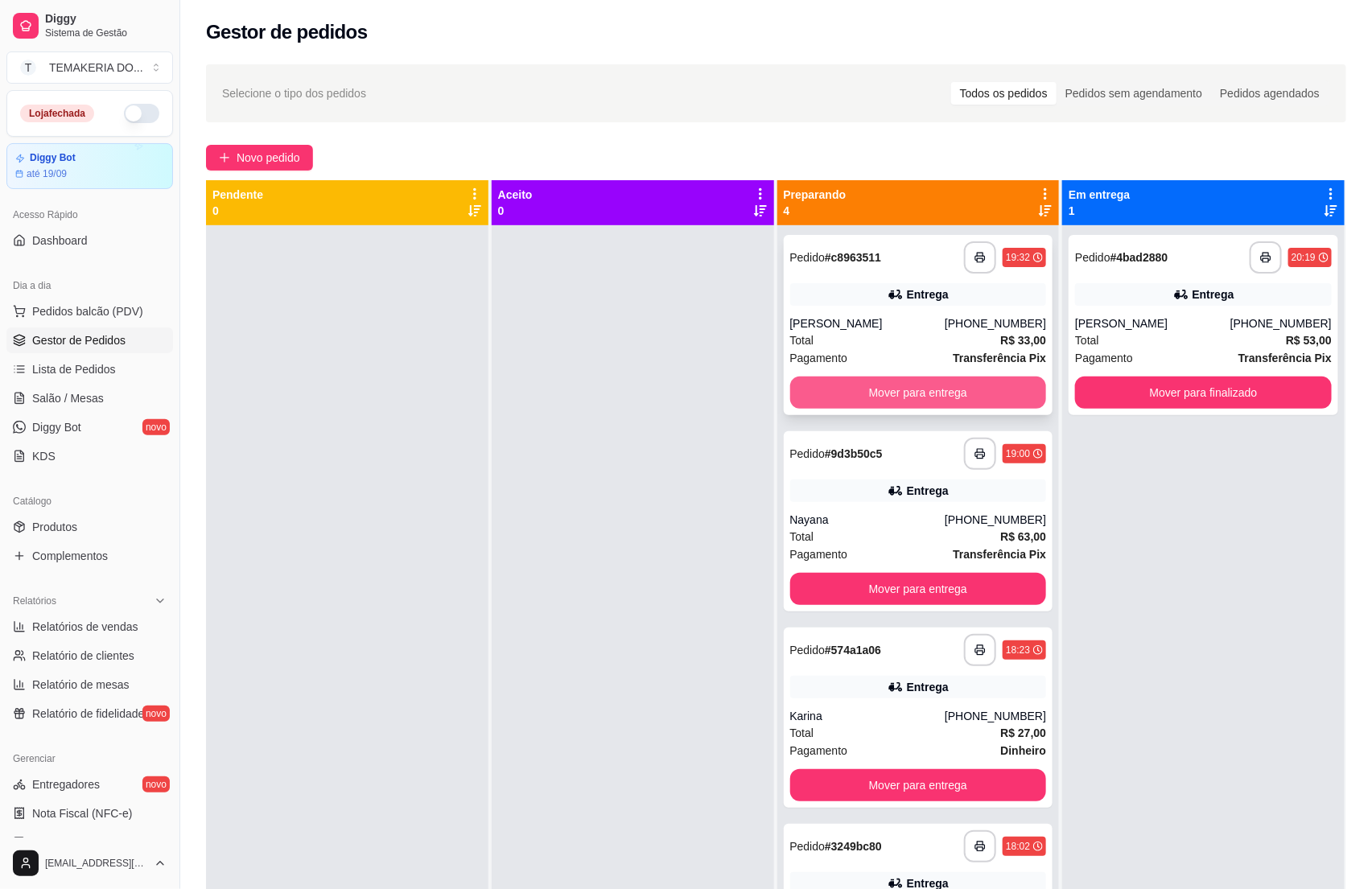
click at [876, 396] on button "Mover para entrega" at bounding box center [918, 393] width 257 height 32
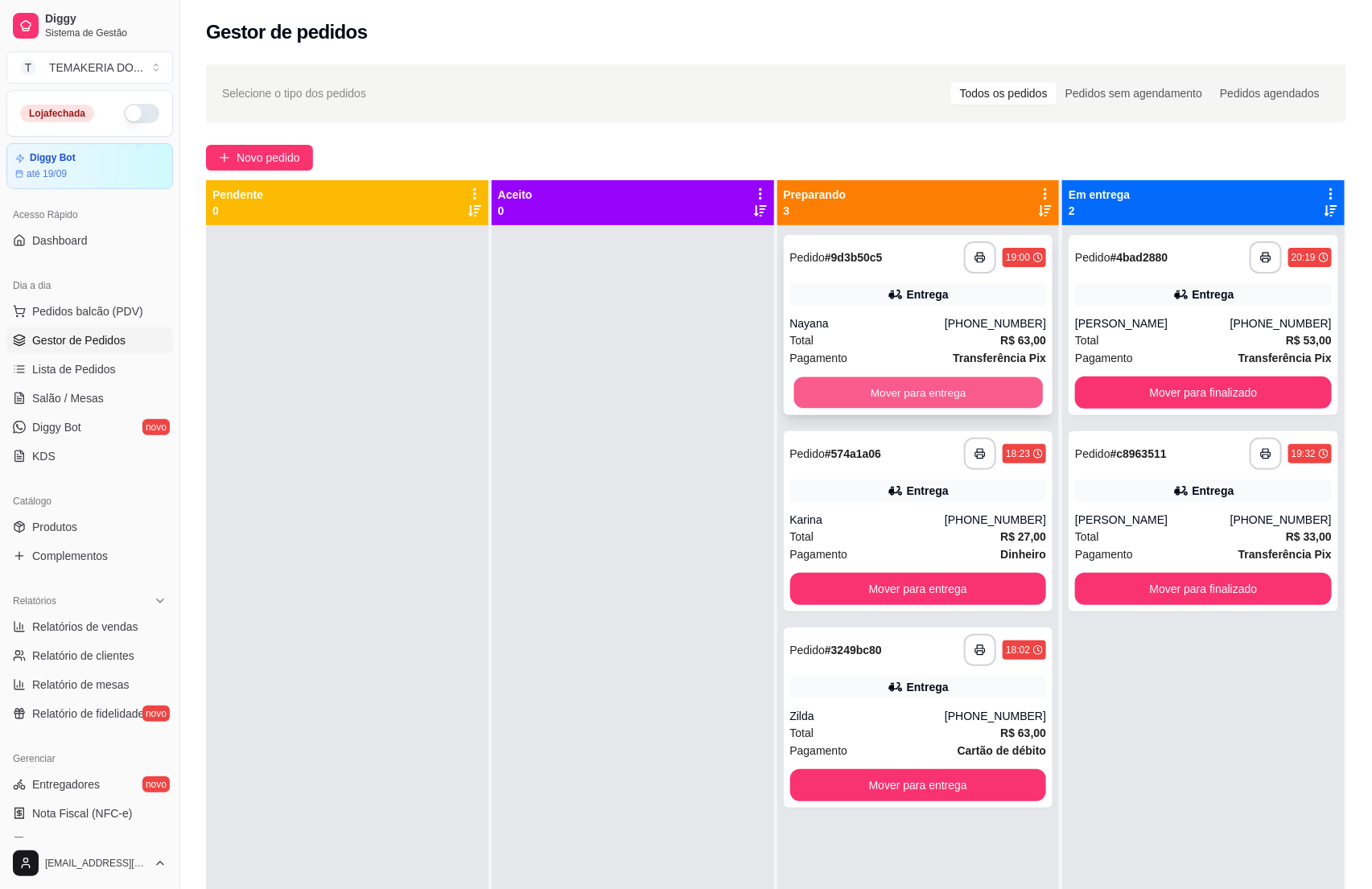
click at [901, 394] on button "Mover para entrega" at bounding box center [917, 392] width 249 height 31
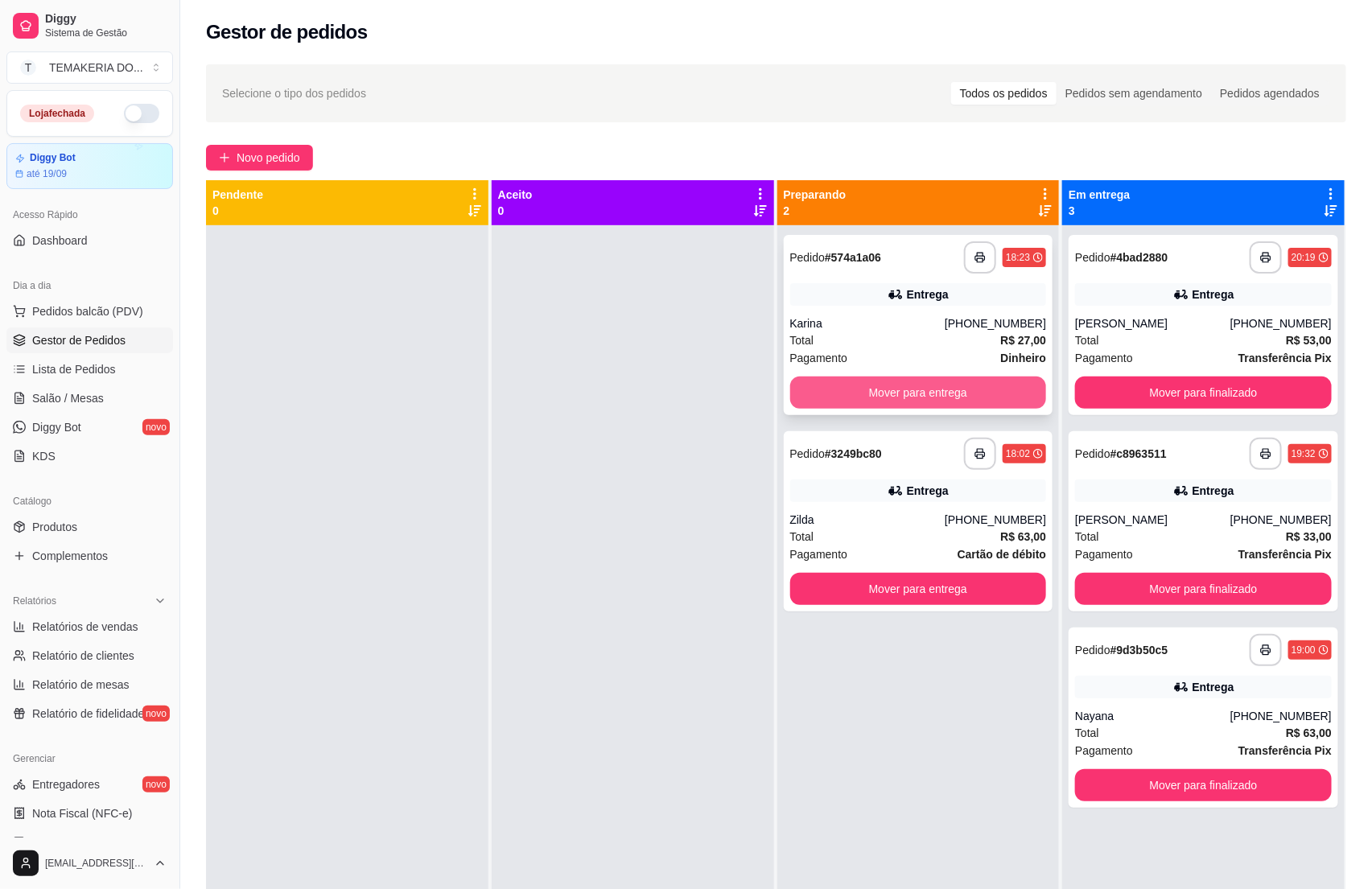
click at [920, 394] on button "Mover para entrega" at bounding box center [918, 393] width 257 height 32
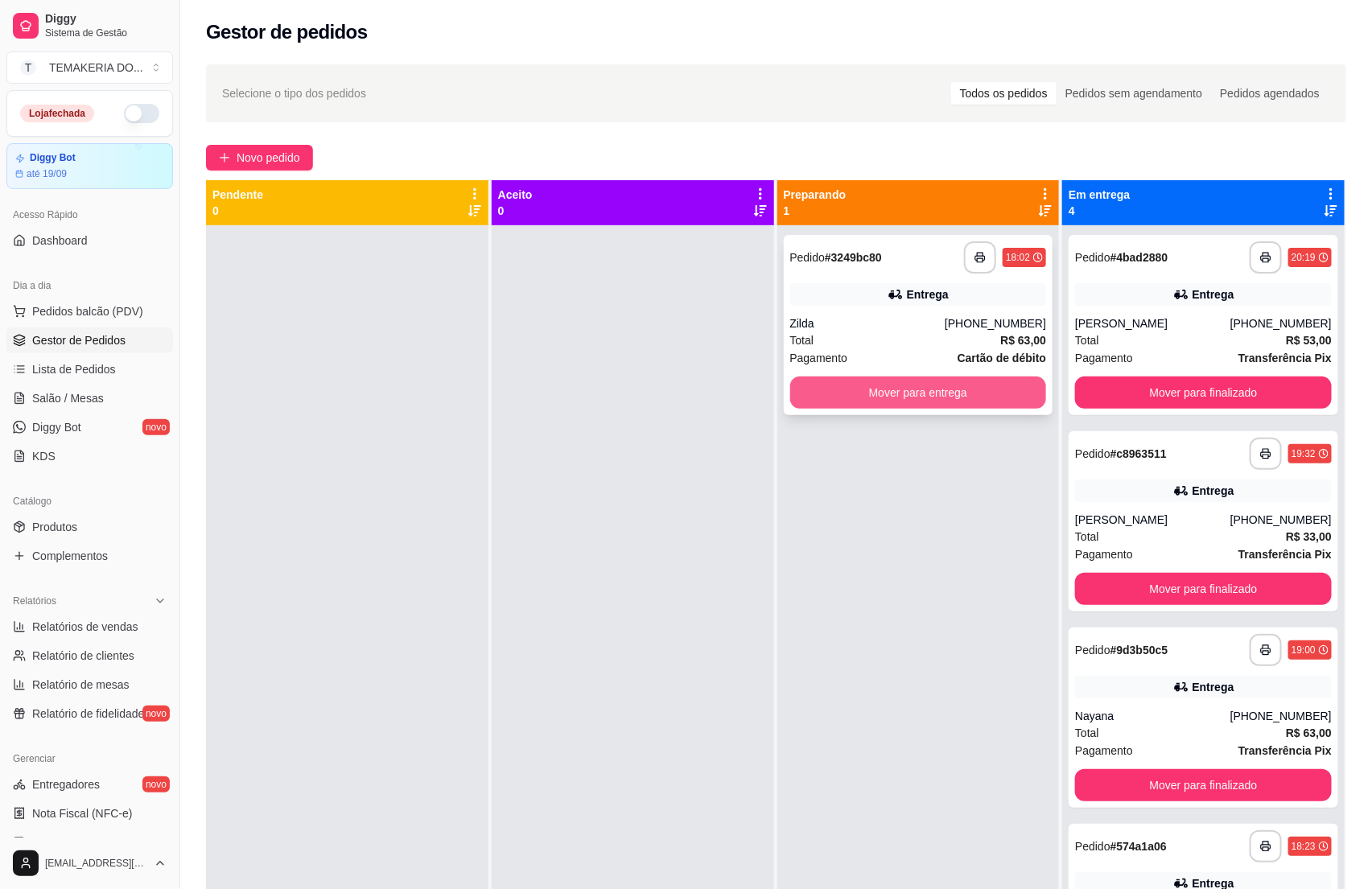
click at [943, 394] on button "Mover para entrega" at bounding box center [918, 393] width 257 height 32
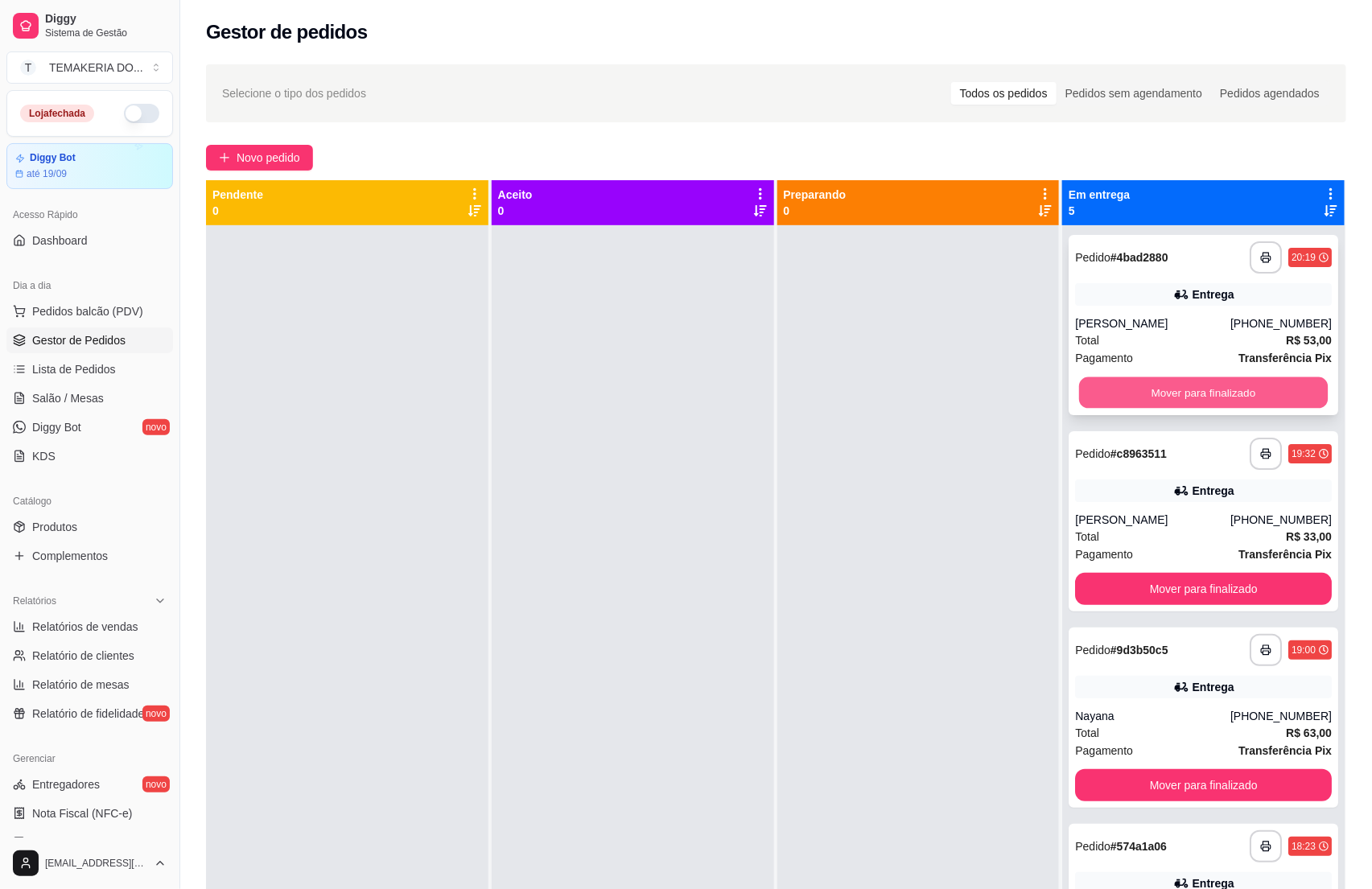
click at [1086, 392] on button "Mover para finalizado" at bounding box center [1203, 392] width 249 height 31
click at [1137, 394] on button "Mover para finalizado" at bounding box center [1203, 392] width 249 height 31
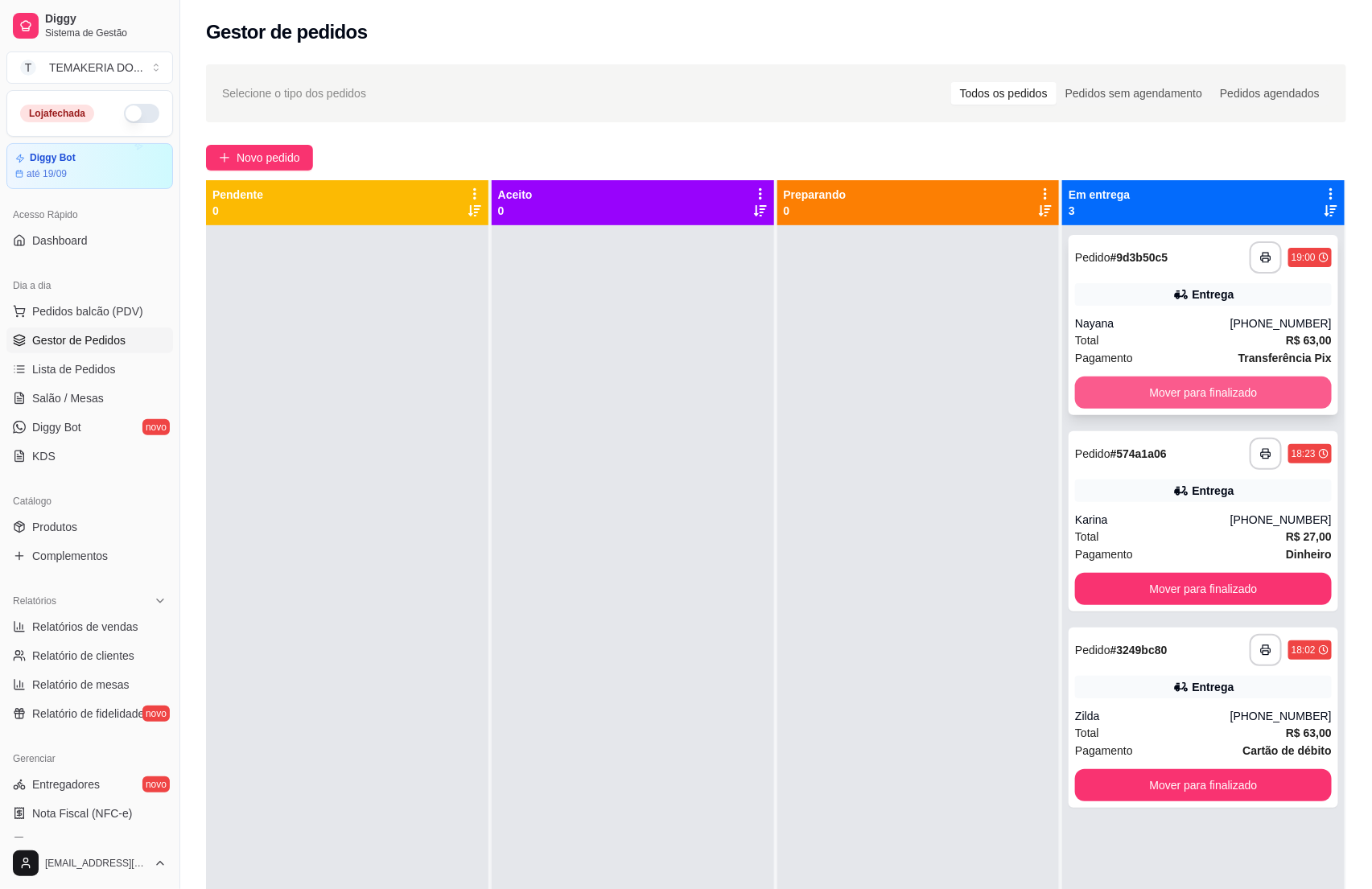
click at [1148, 394] on button "Mover para finalizado" at bounding box center [1203, 393] width 257 height 32
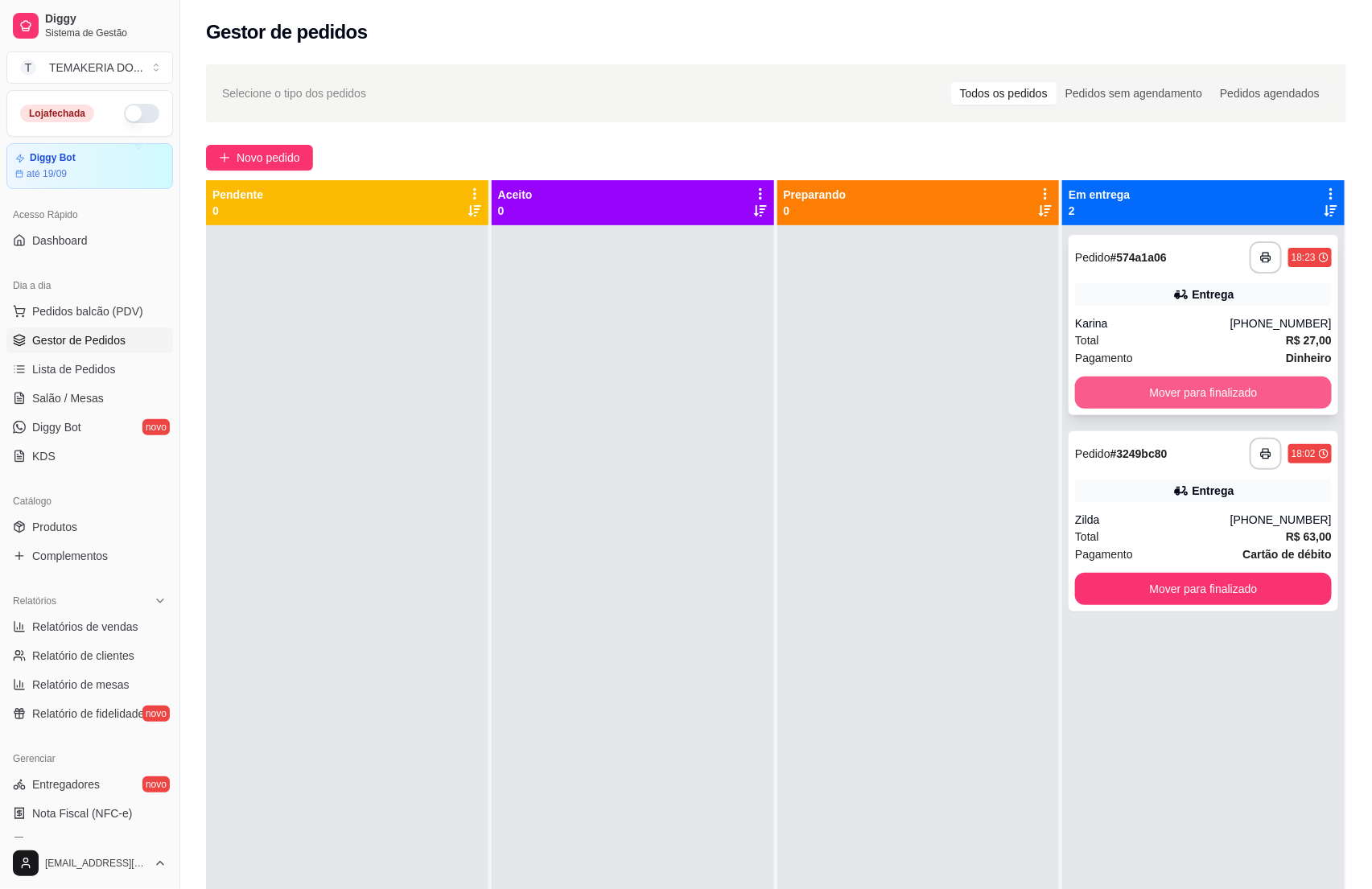
click at [1157, 394] on button "Mover para finalizado" at bounding box center [1203, 393] width 257 height 32
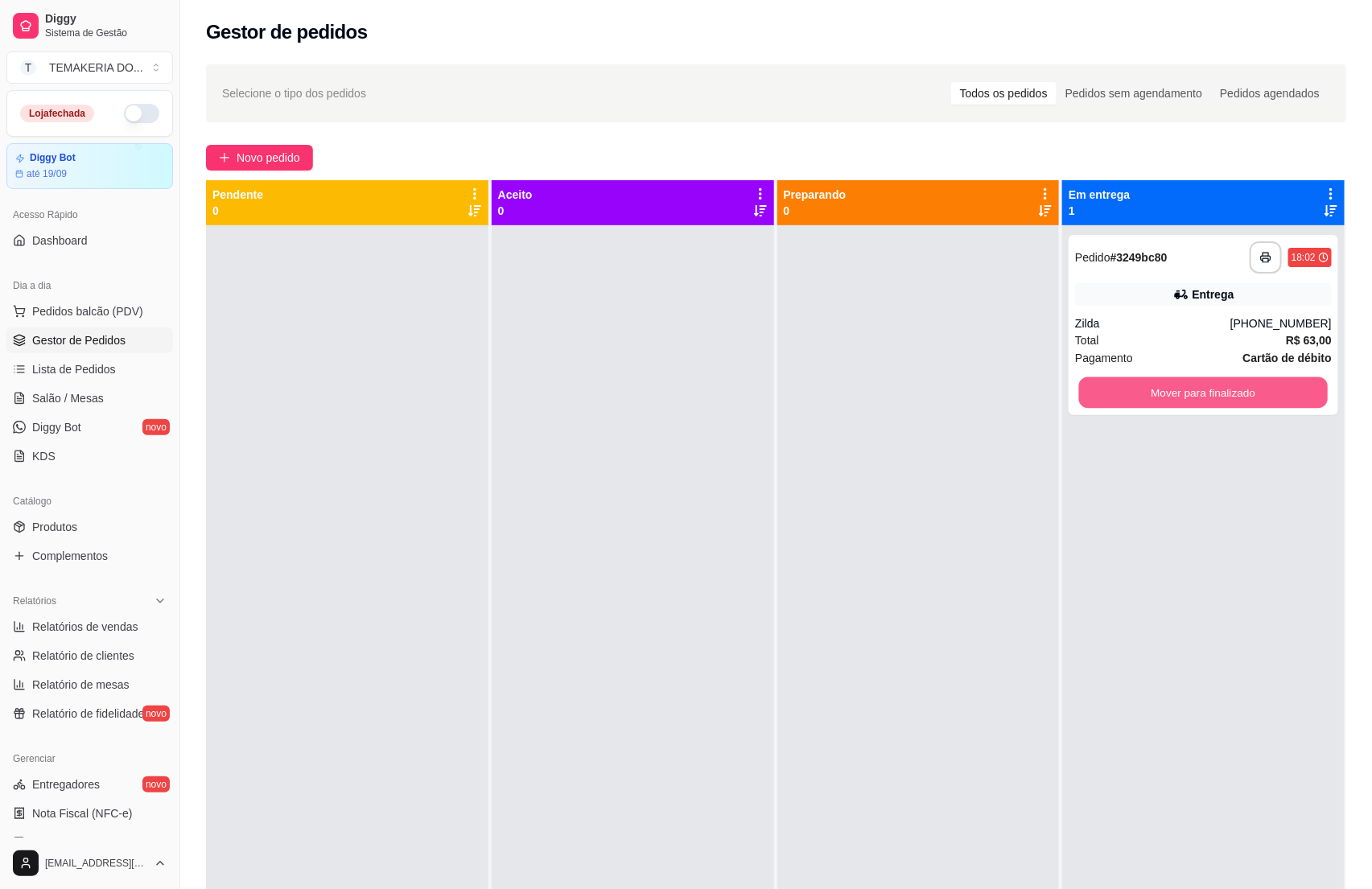
click at [1157, 394] on button "Mover para finalizado" at bounding box center [1203, 392] width 249 height 31
